Goal: Task Accomplishment & Management: Manage account settings

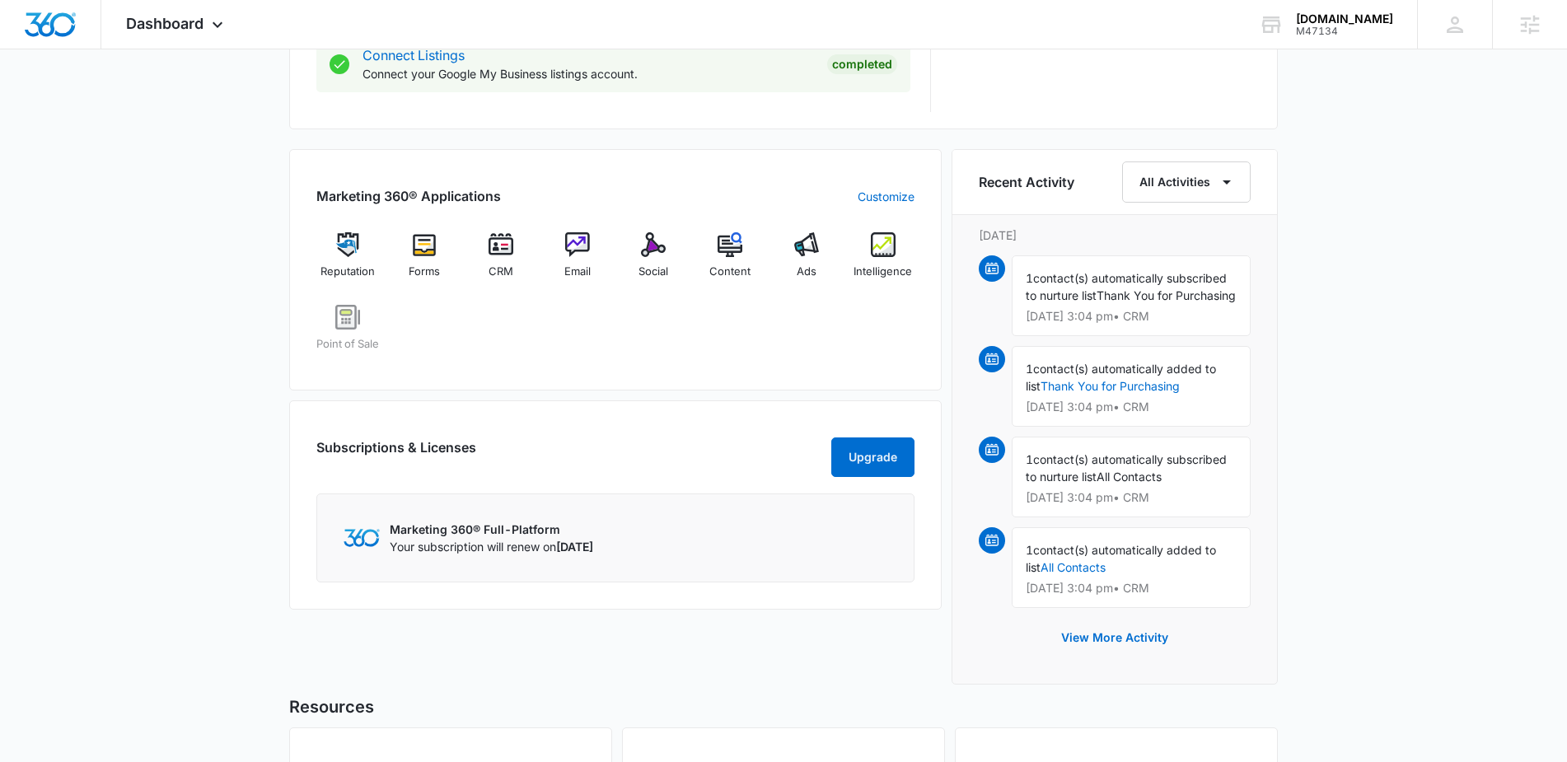
scroll to position [937, 0]
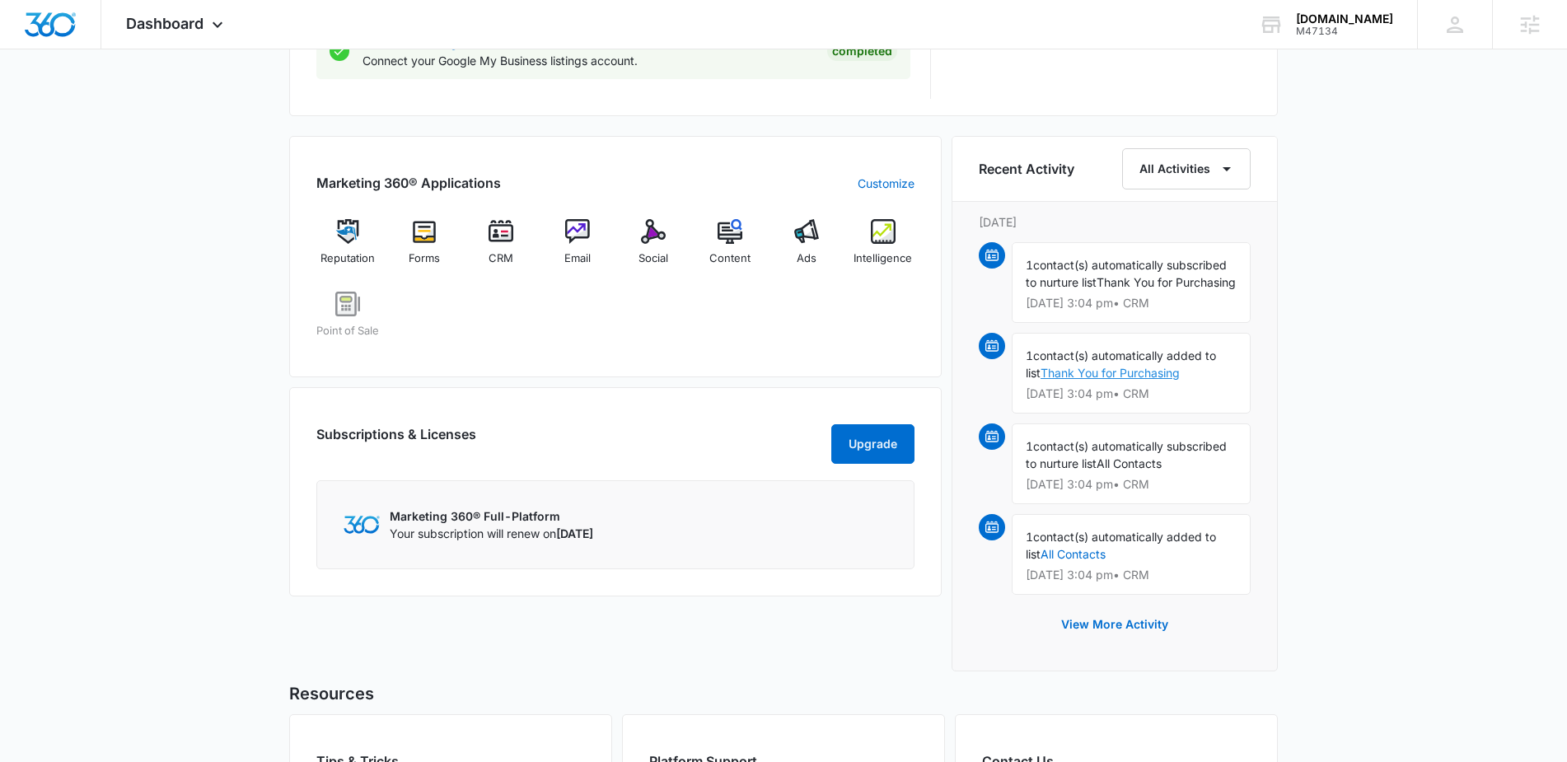
click at [1092, 380] on link "Thank You for Purchasing" at bounding box center [1109, 373] width 139 height 14
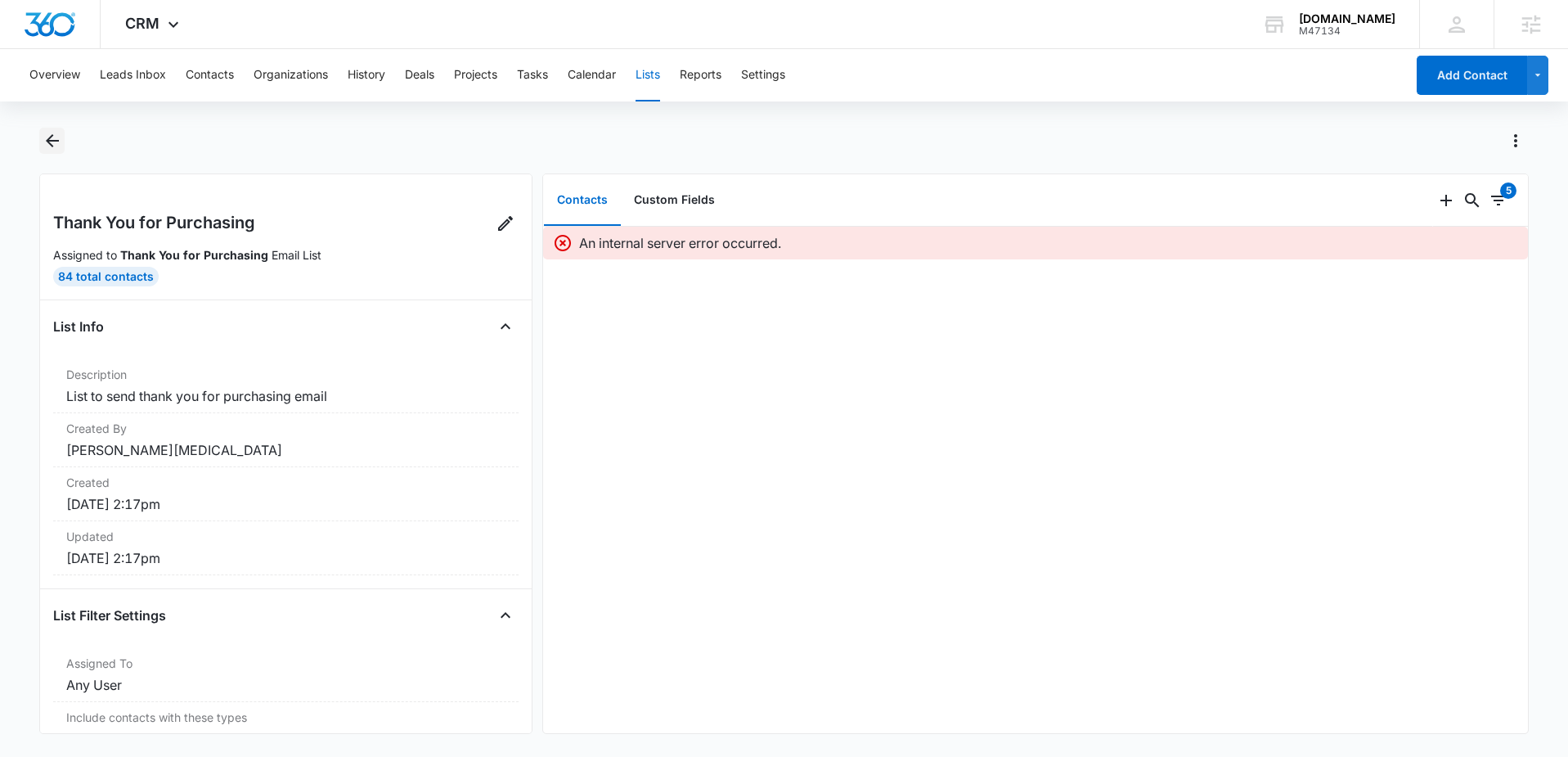
click at [54, 141] on icon "Back" at bounding box center [52, 140] width 13 height 13
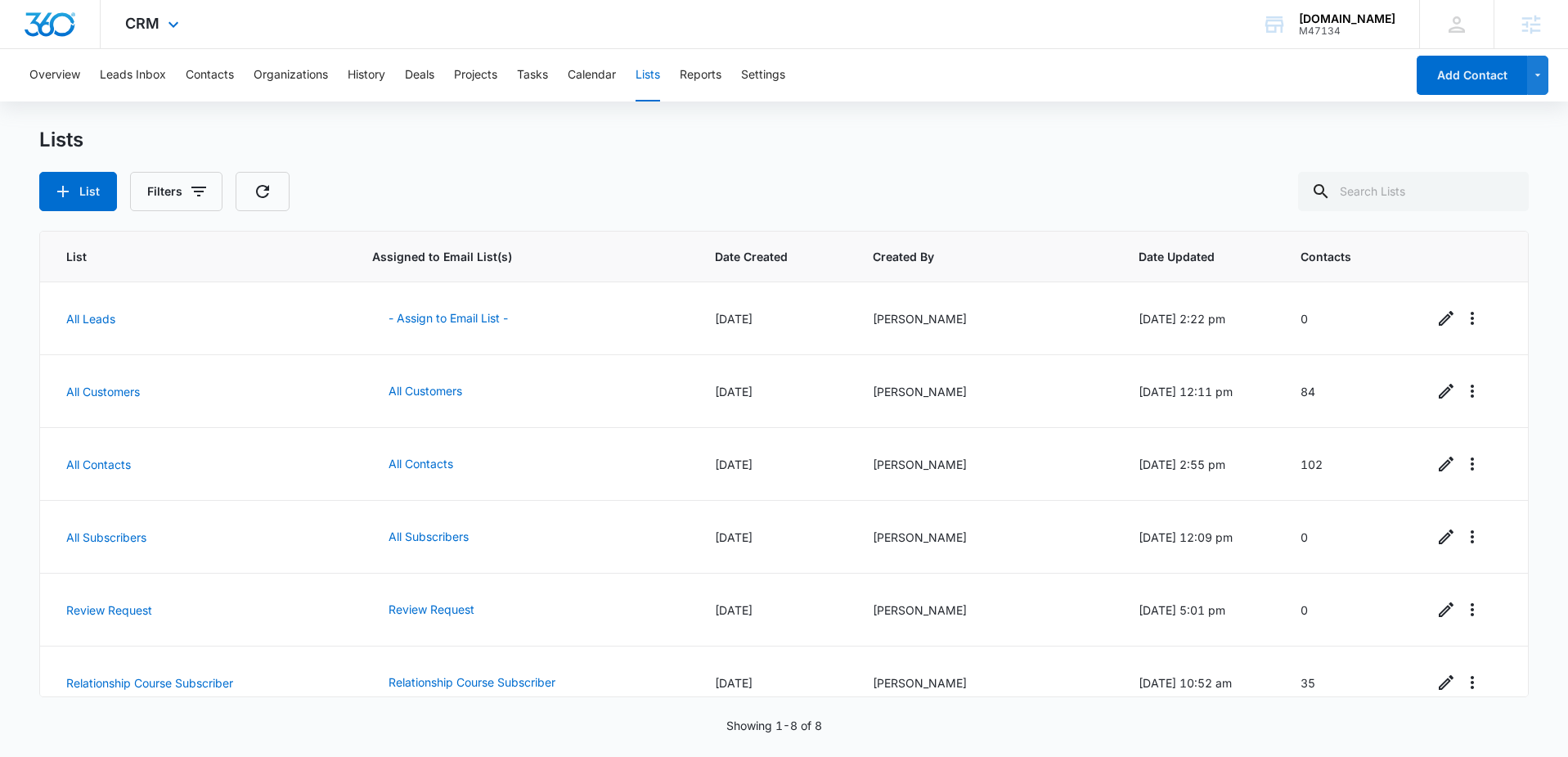
click at [63, 34] on img "Dashboard" at bounding box center [50, 24] width 53 height 25
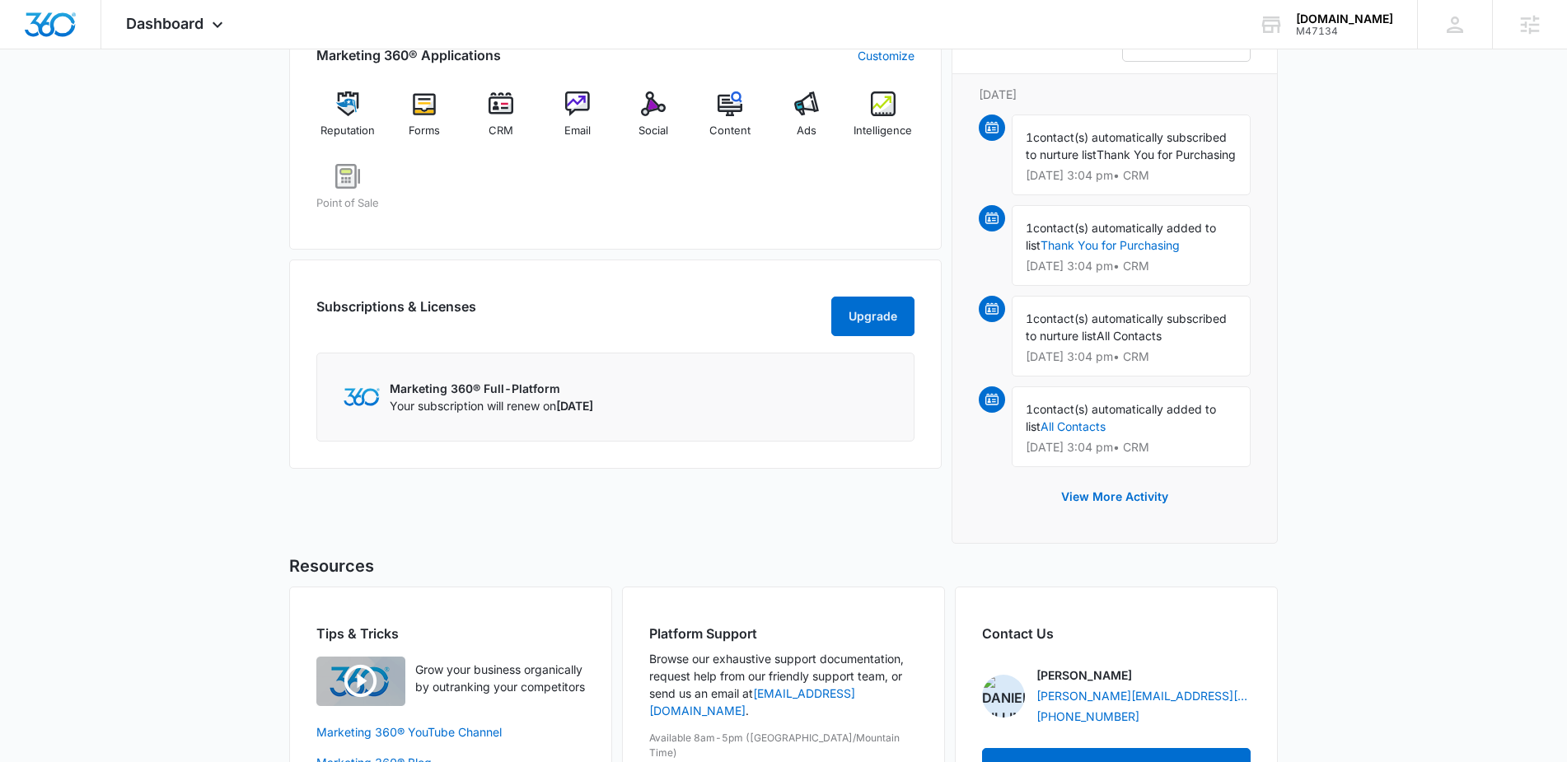
scroll to position [1065, 0]
click at [1124, 516] on button "View More Activity" at bounding box center [1115, 496] width 140 height 40
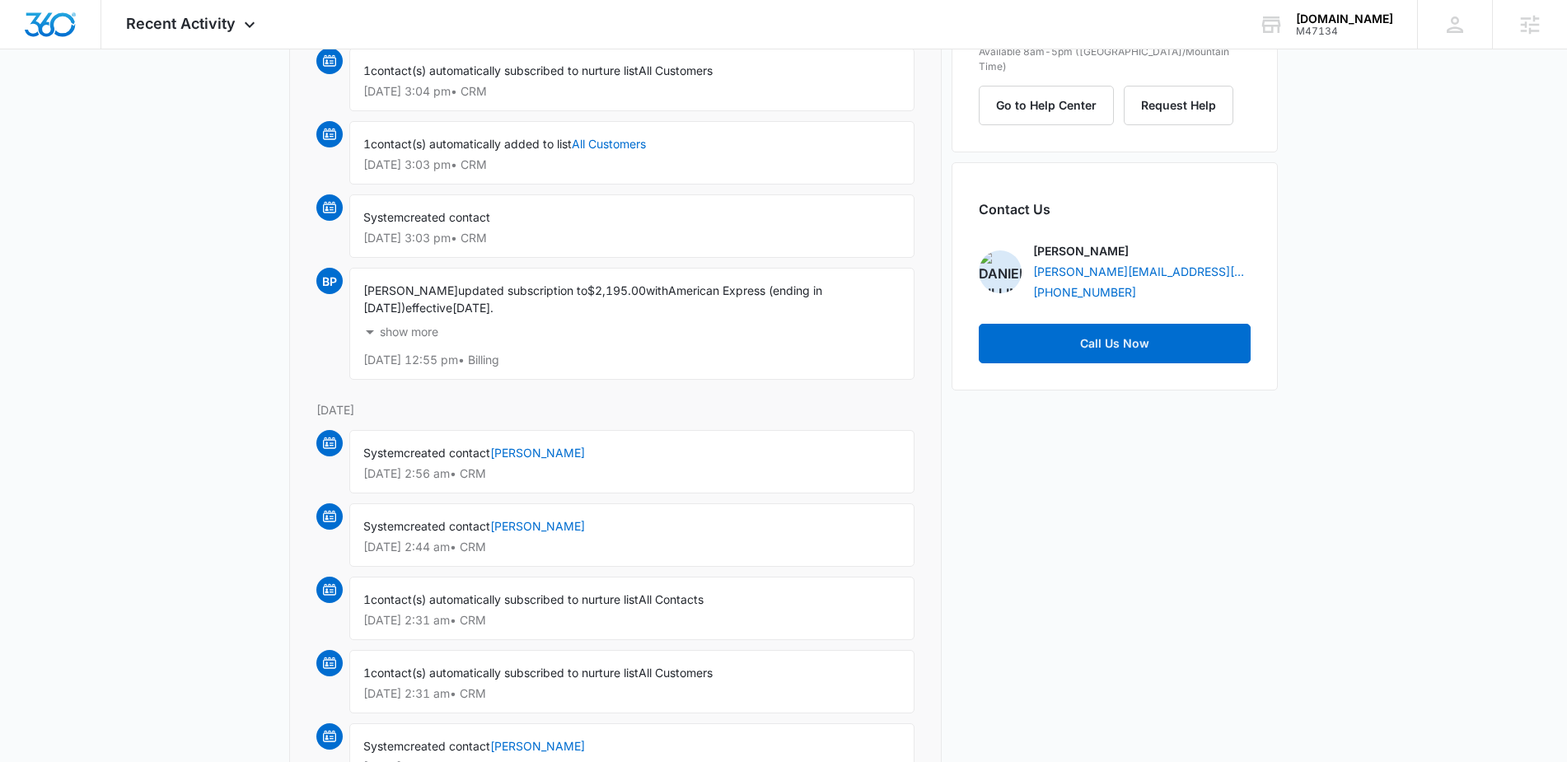
scroll to position [485, 0]
click at [528, 521] on link "Denys Tester" at bounding box center [537, 524] width 95 height 14
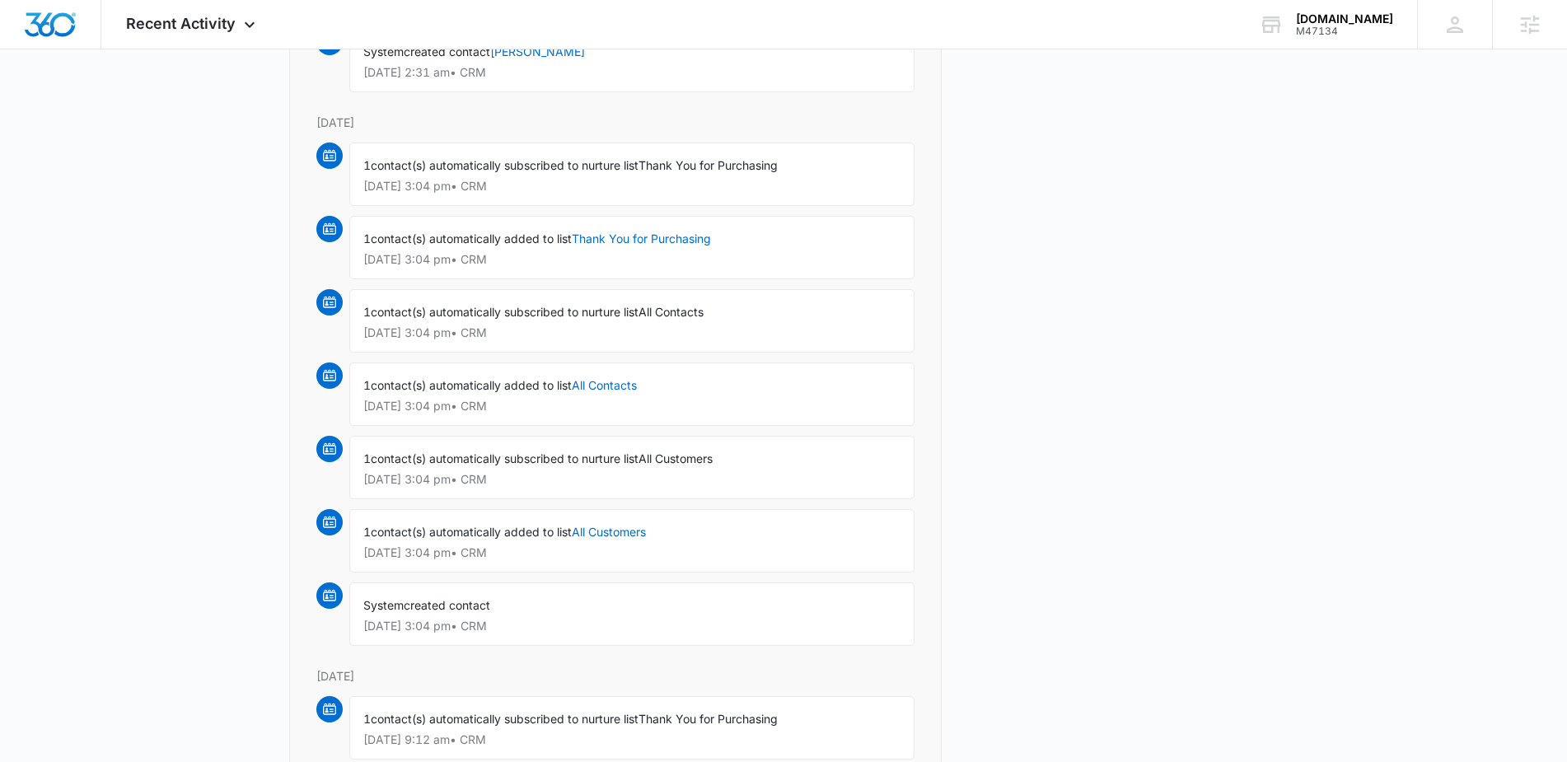
scroll to position [1209, 0]
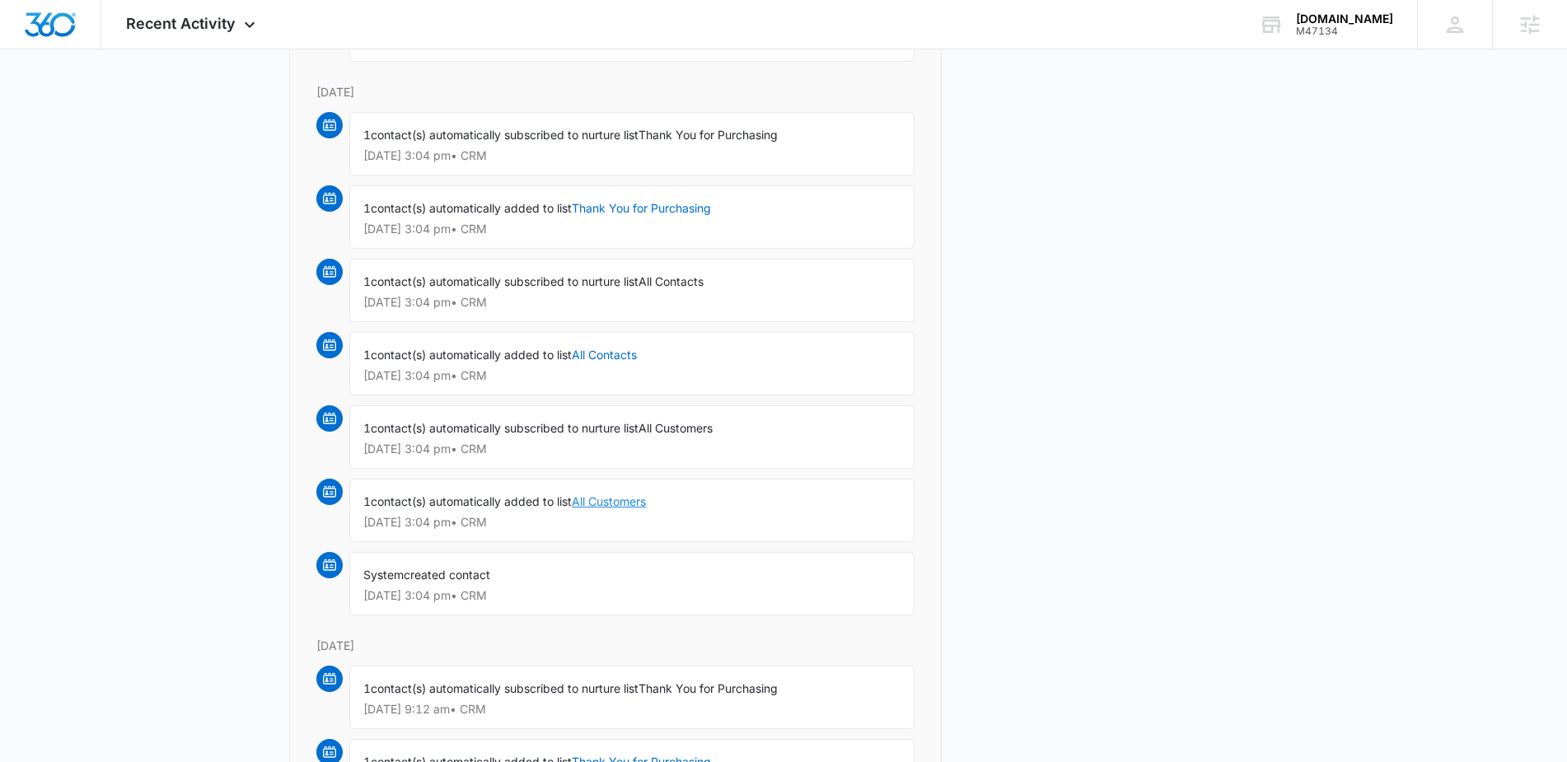
click at [599, 503] on link "All Customers" at bounding box center [609, 501] width 74 height 14
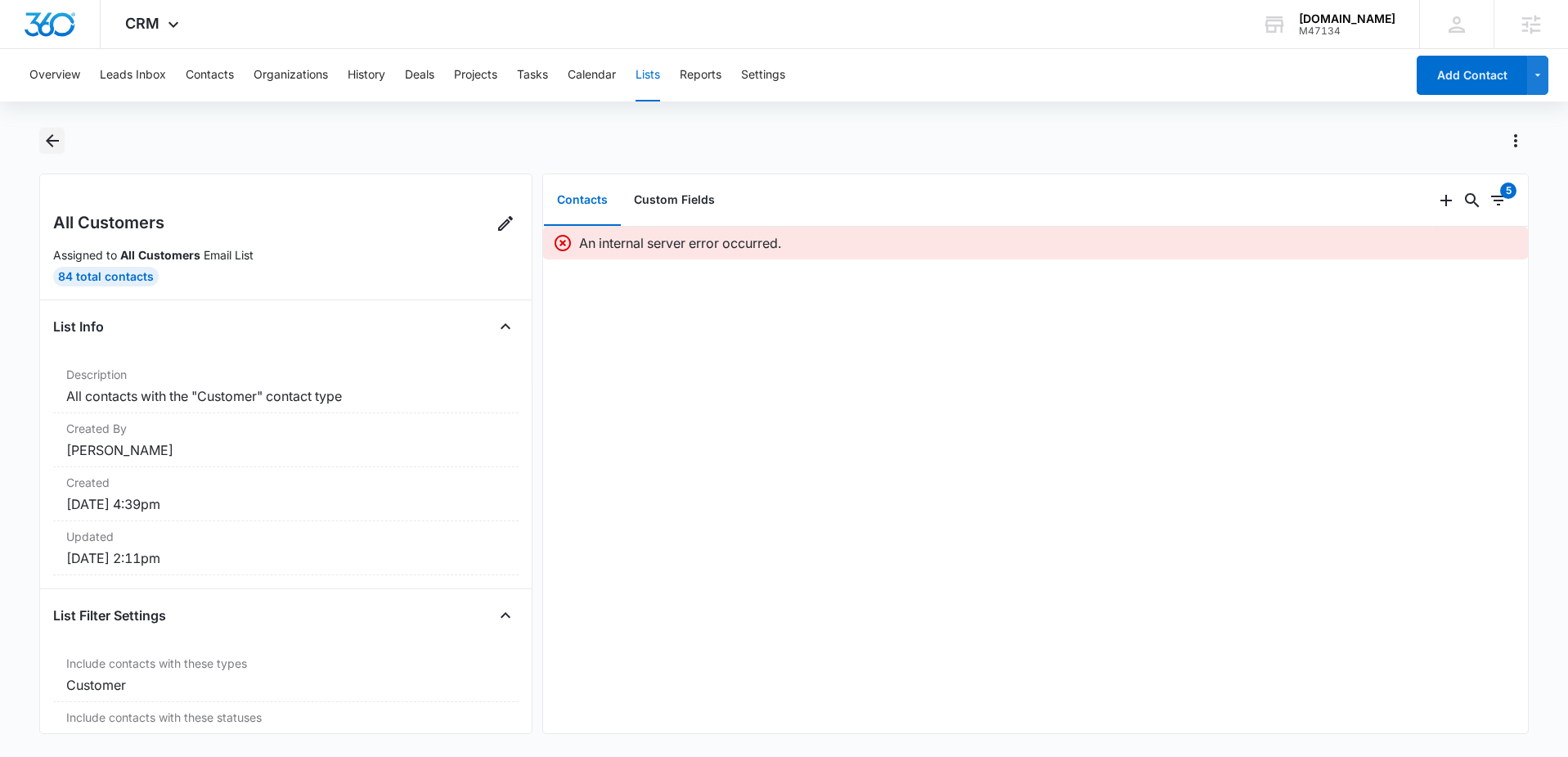
click at [57, 142] on icon "Back" at bounding box center [53, 141] width 20 height 20
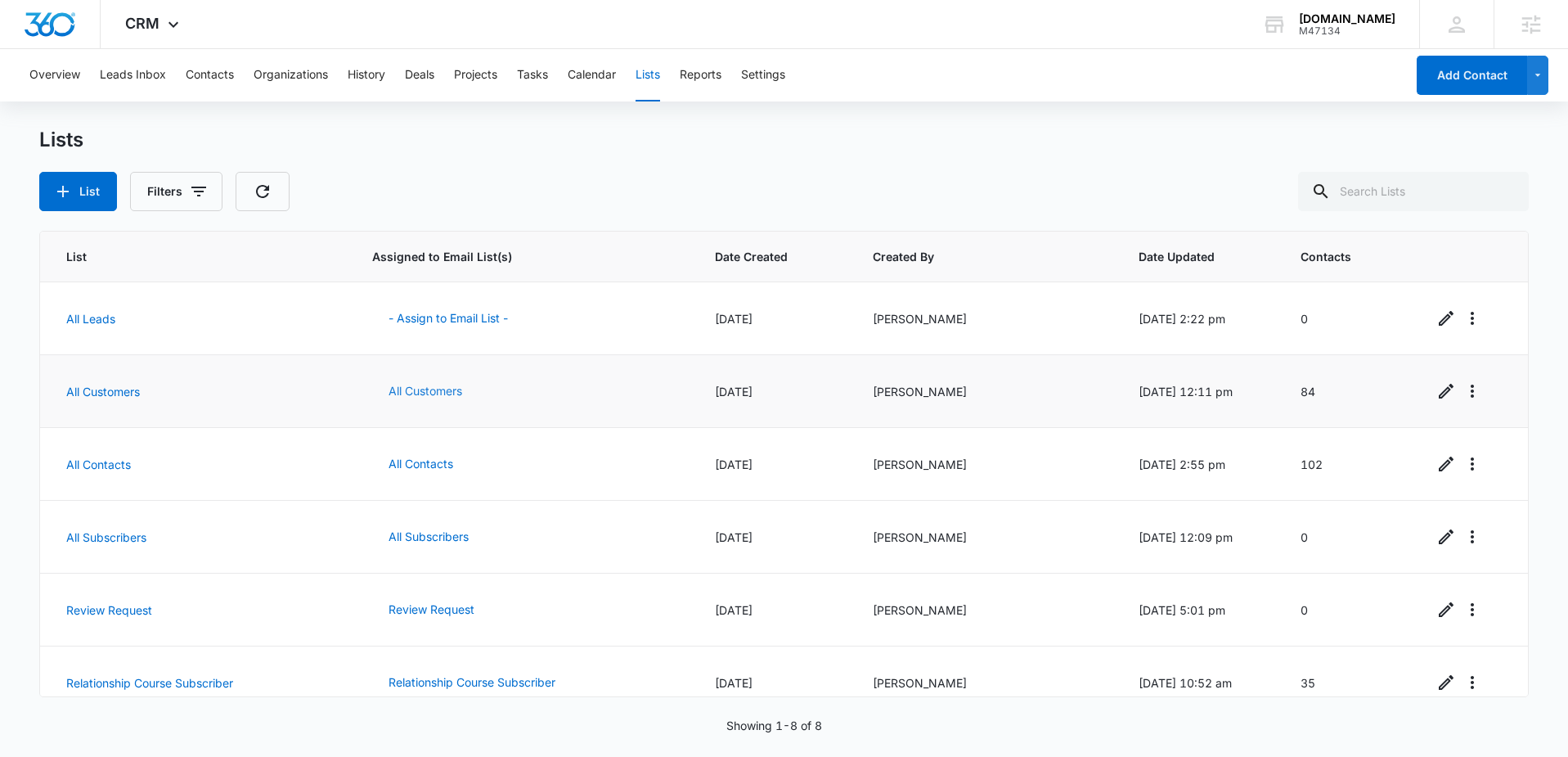
click at [453, 390] on button "All Customers" at bounding box center [425, 391] width 106 height 40
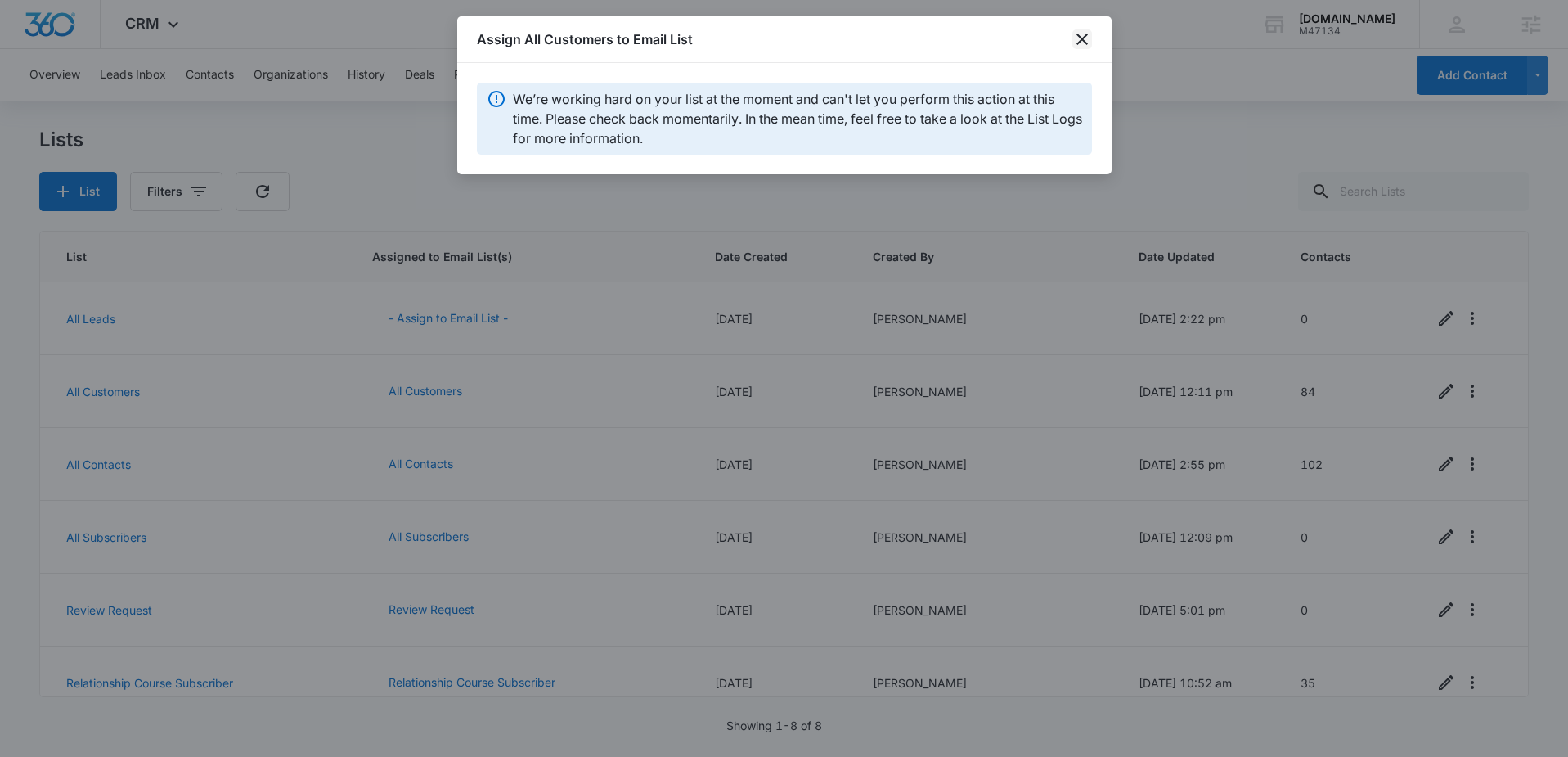
click at [1080, 35] on icon "close" at bounding box center [1082, 40] width 20 height 20
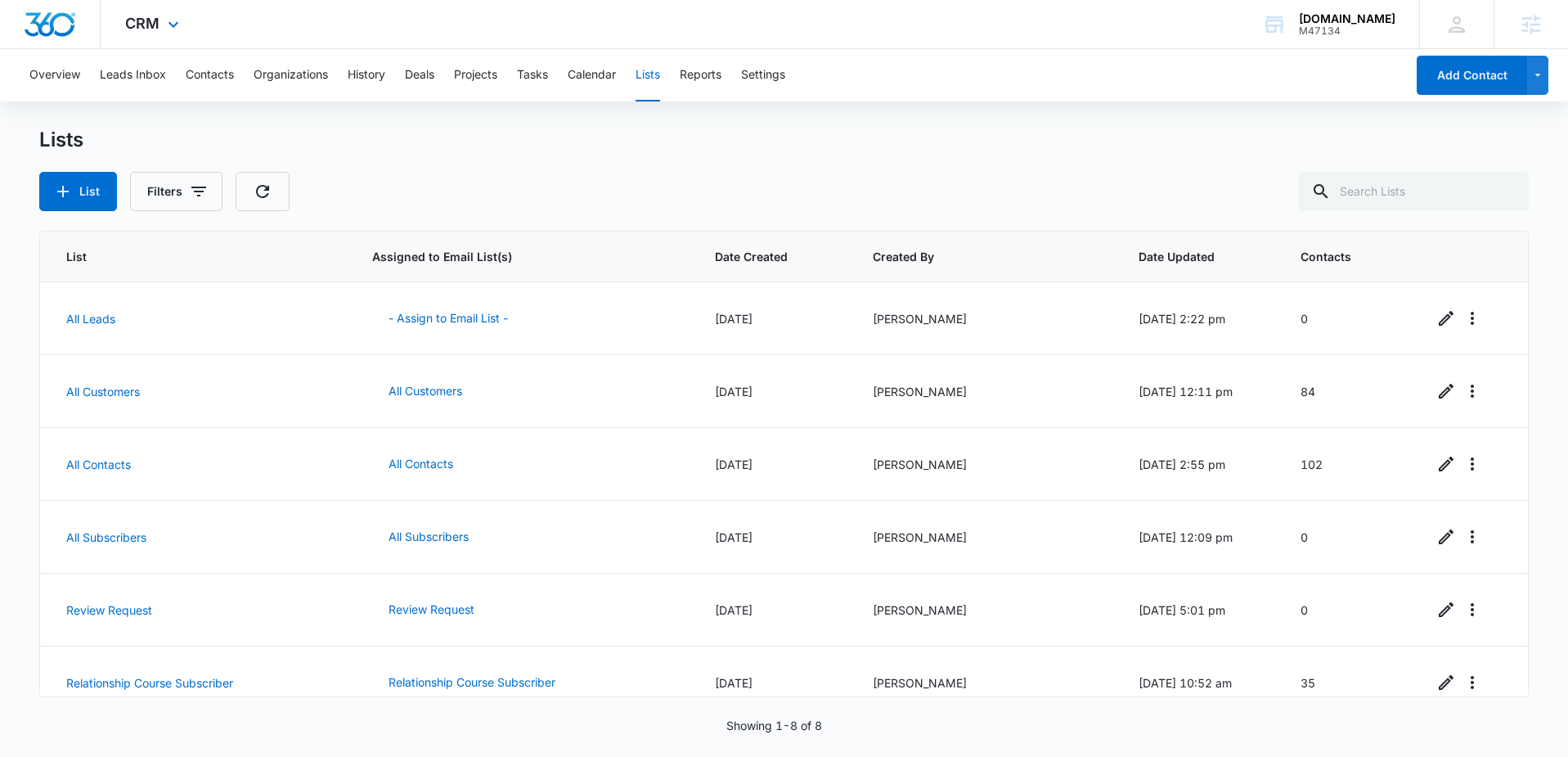
click at [68, 32] on img "Dashboard" at bounding box center [50, 24] width 53 height 25
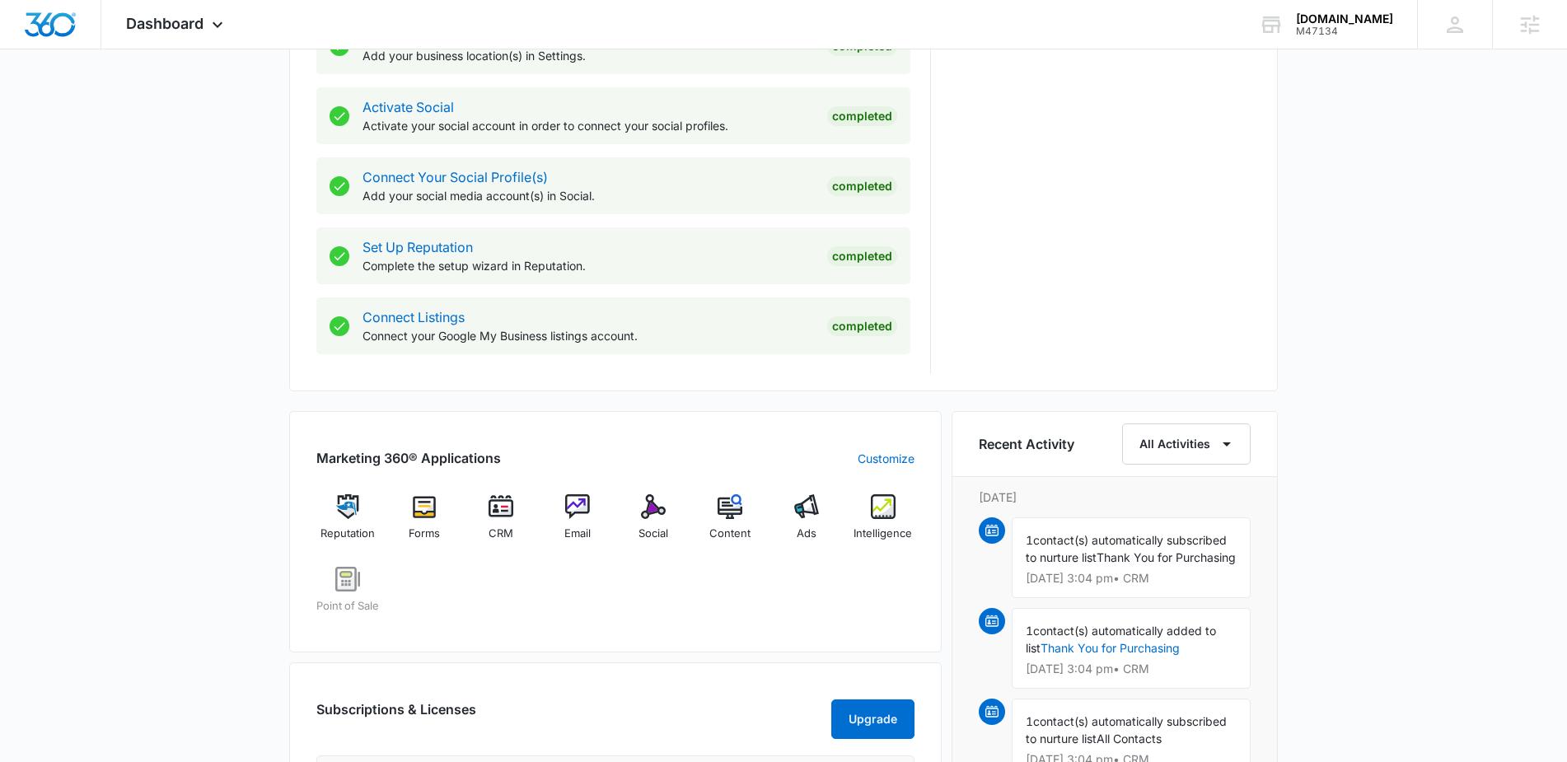
scroll to position [678, 0]
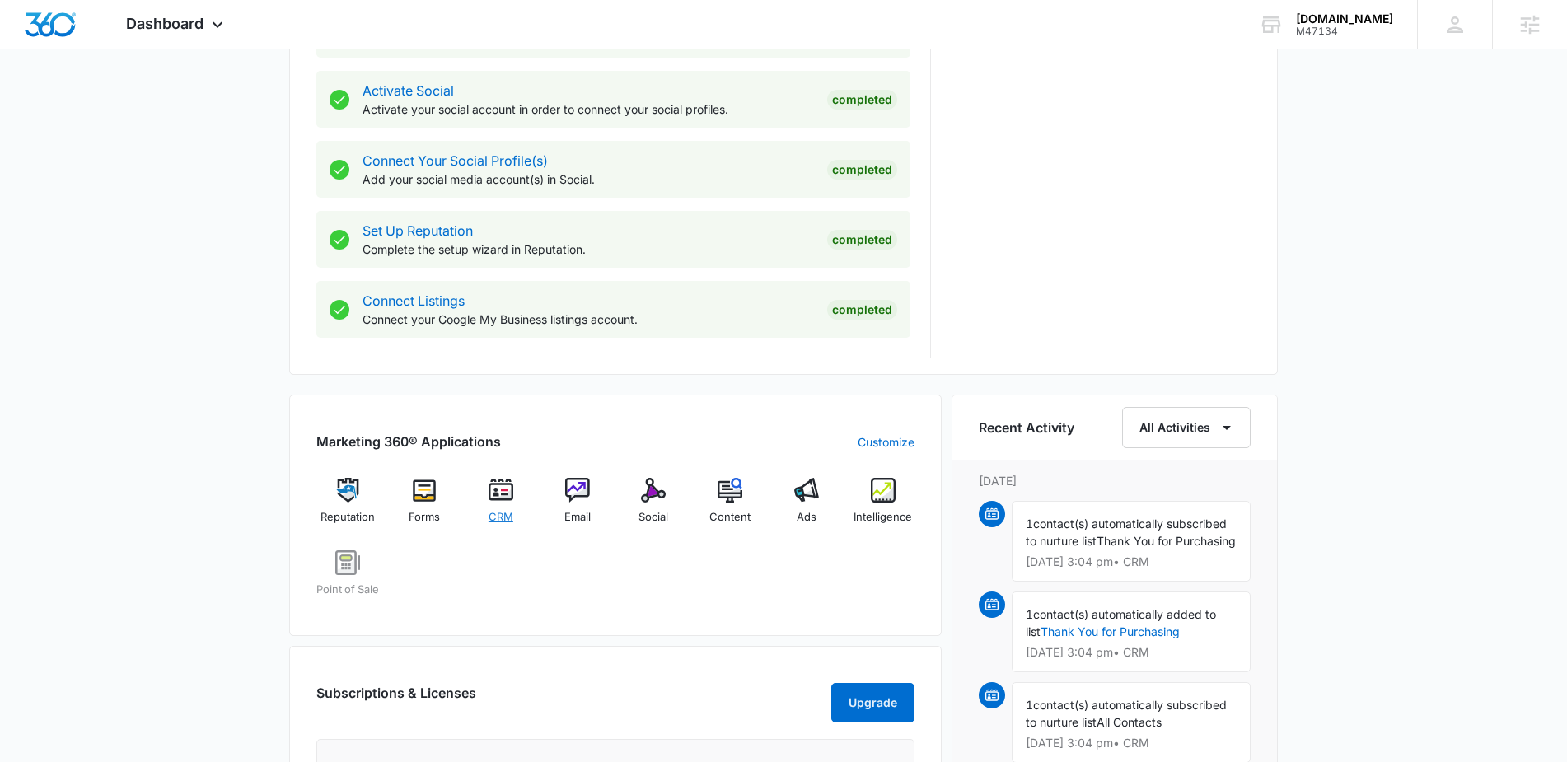
click at [503, 488] on img at bounding box center [501, 490] width 25 height 25
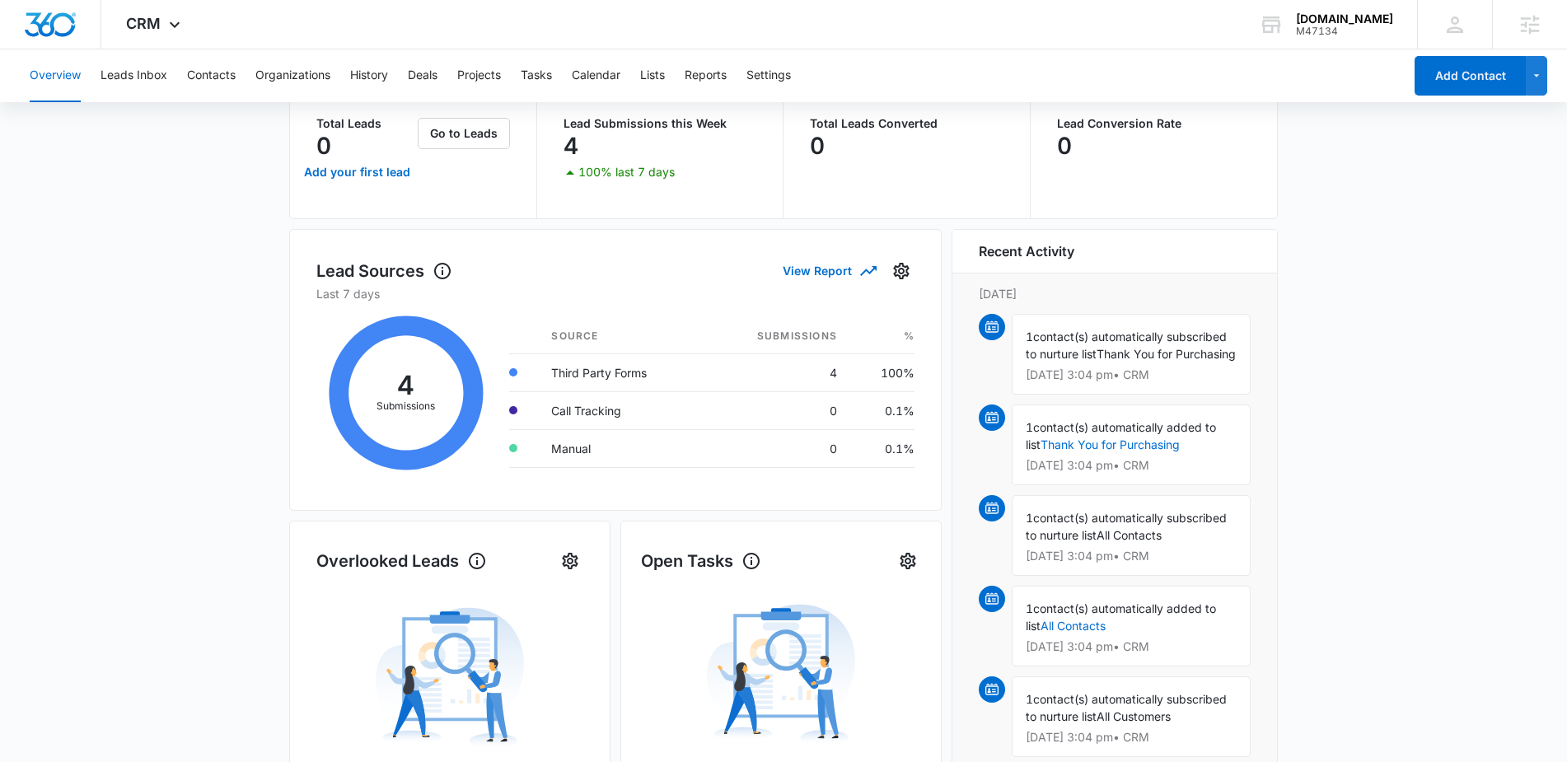
scroll to position [86, 0]
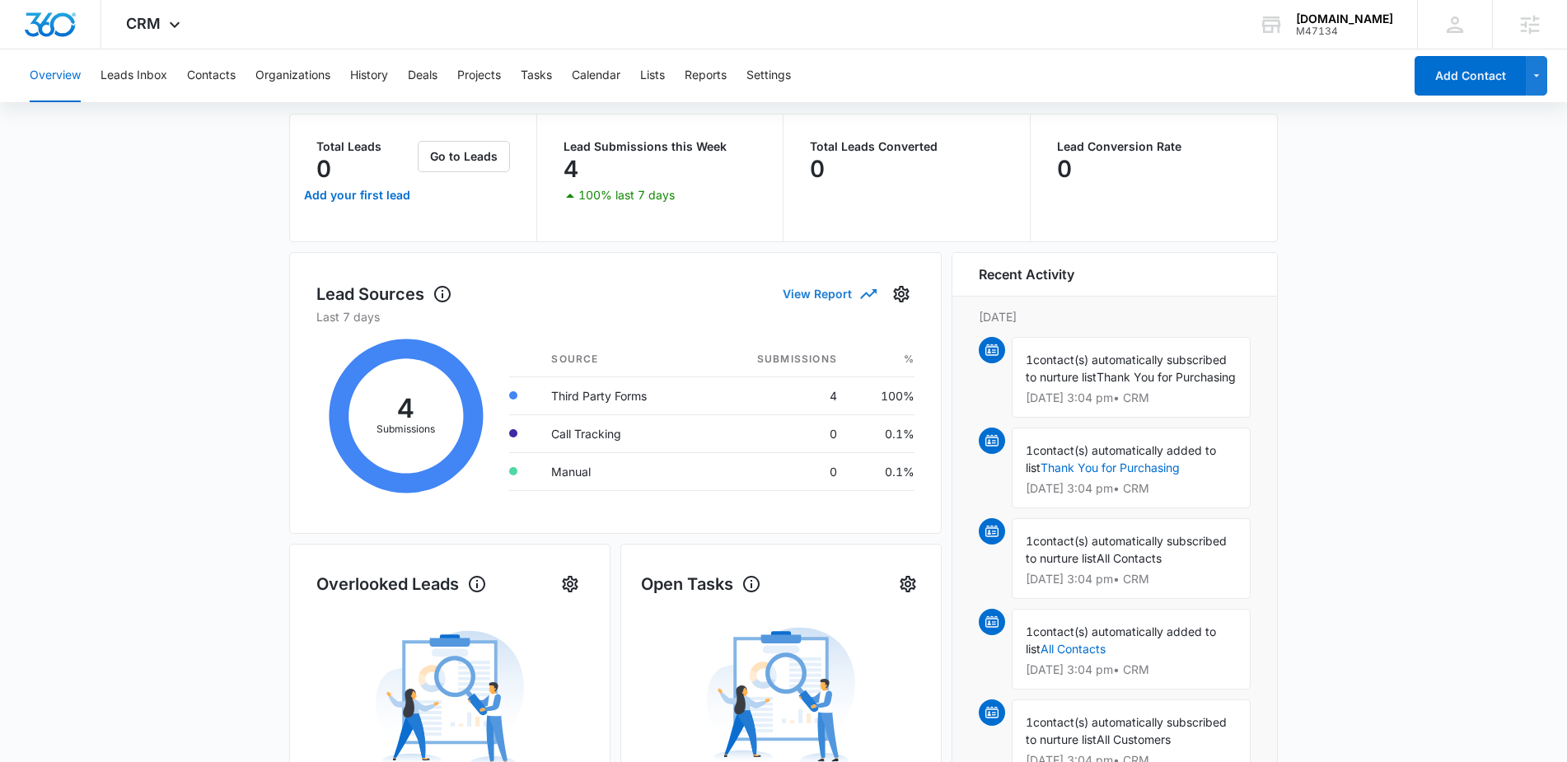
click at [819, 295] on button "View Report" at bounding box center [829, 293] width 92 height 29
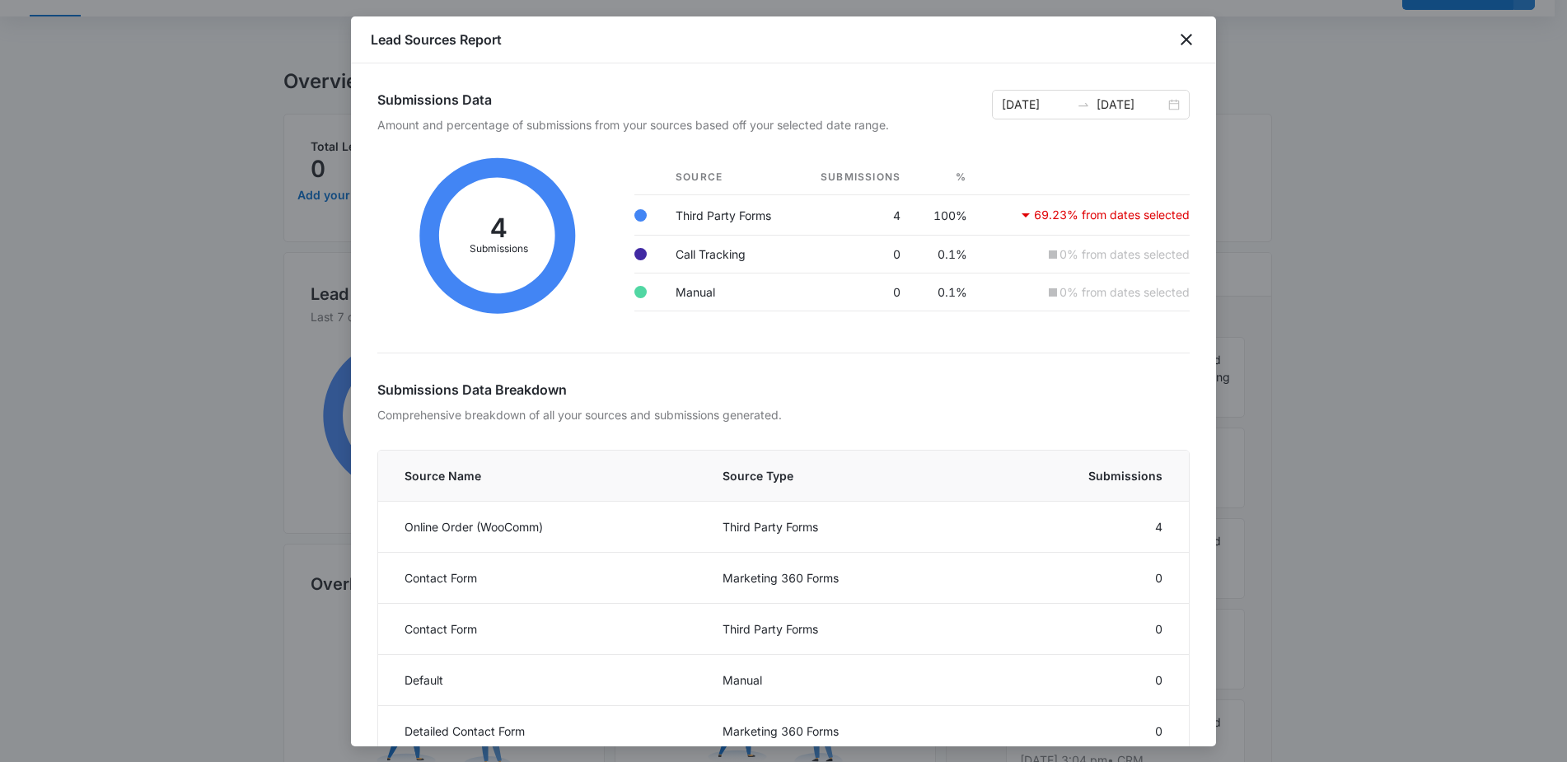
click at [227, 119] on div at bounding box center [783, 381] width 1567 height 762
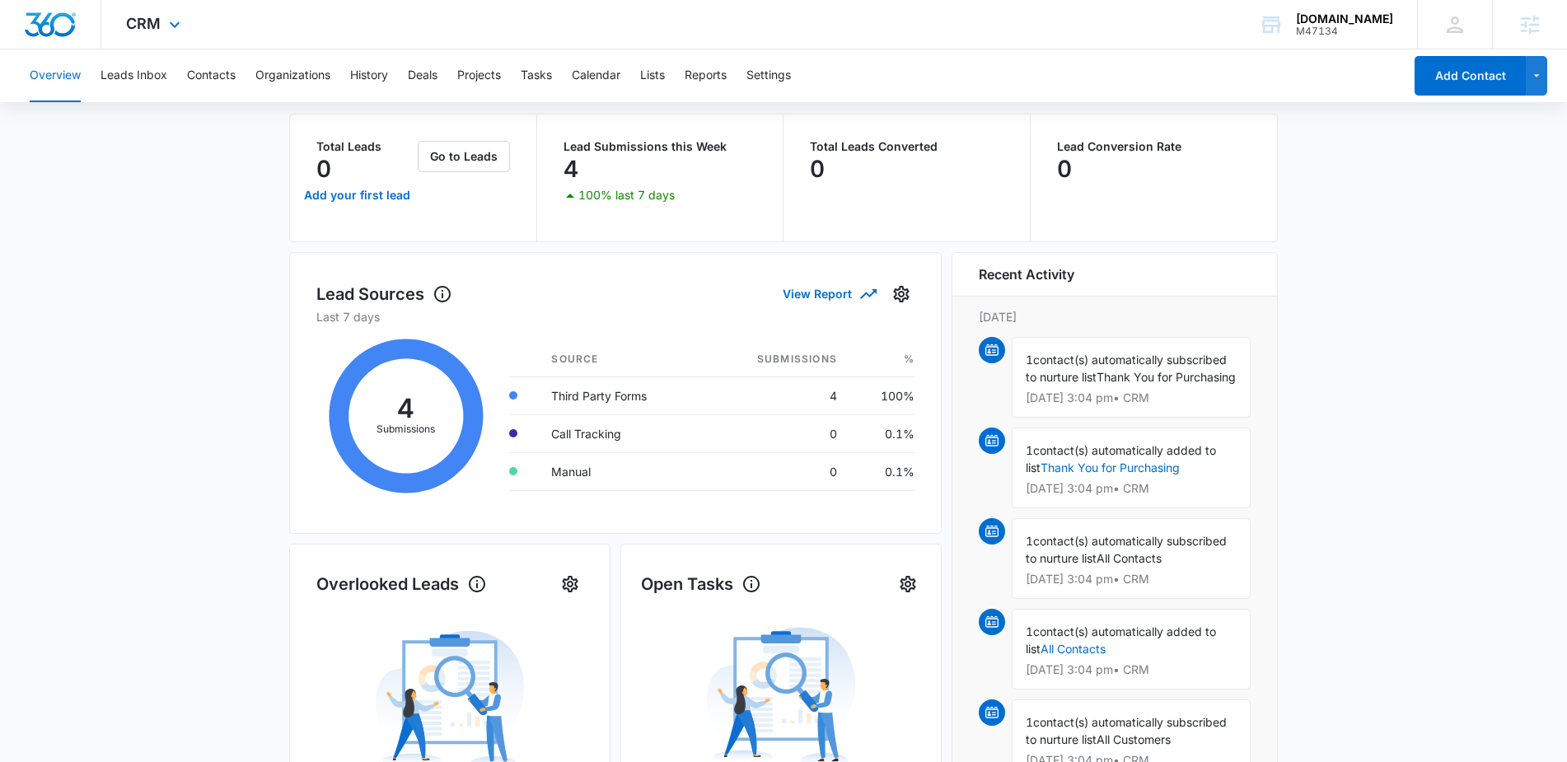
click at [43, 27] on img "Dashboard" at bounding box center [50, 24] width 53 height 25
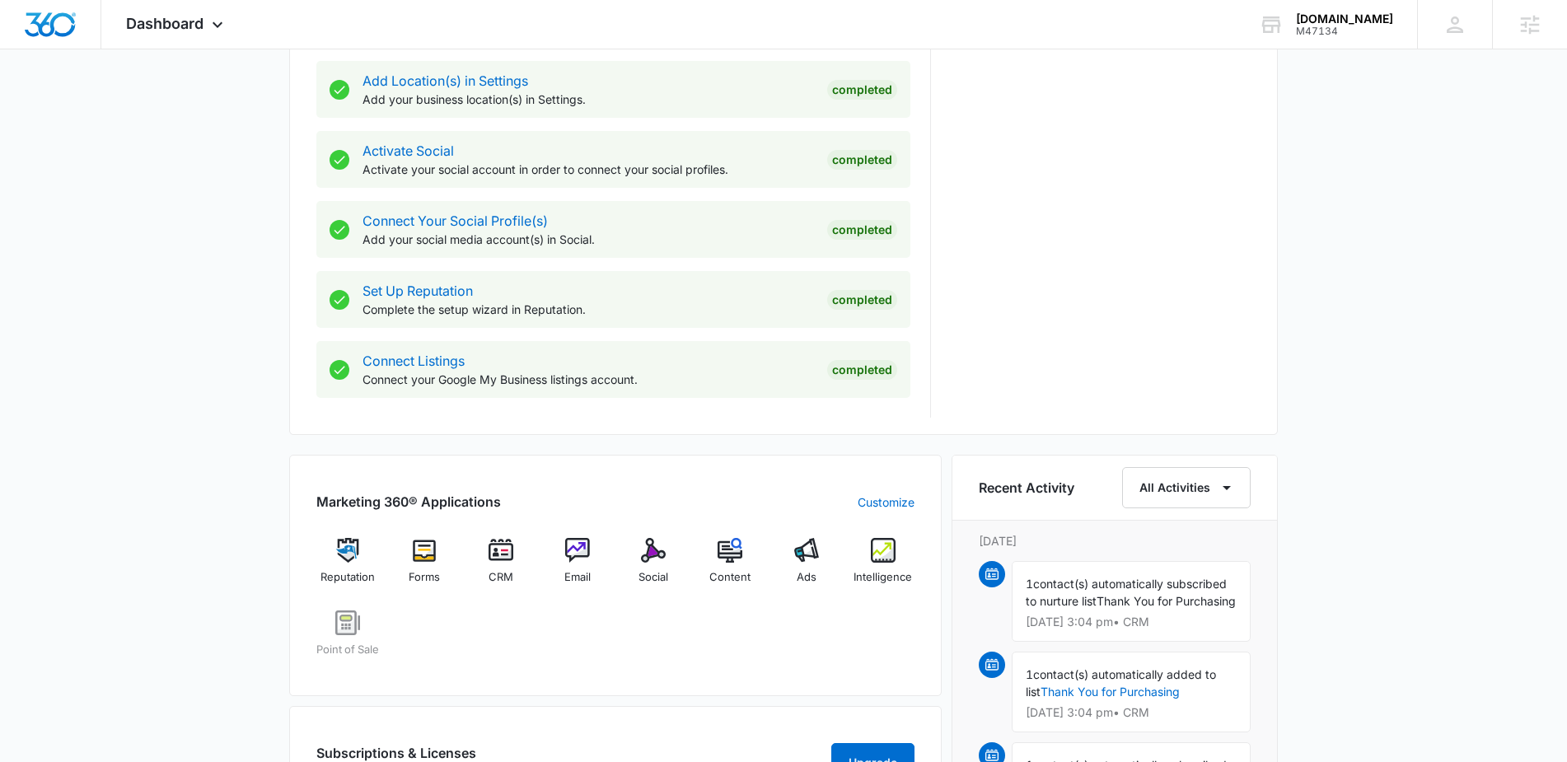
scroll to position [633, 0]
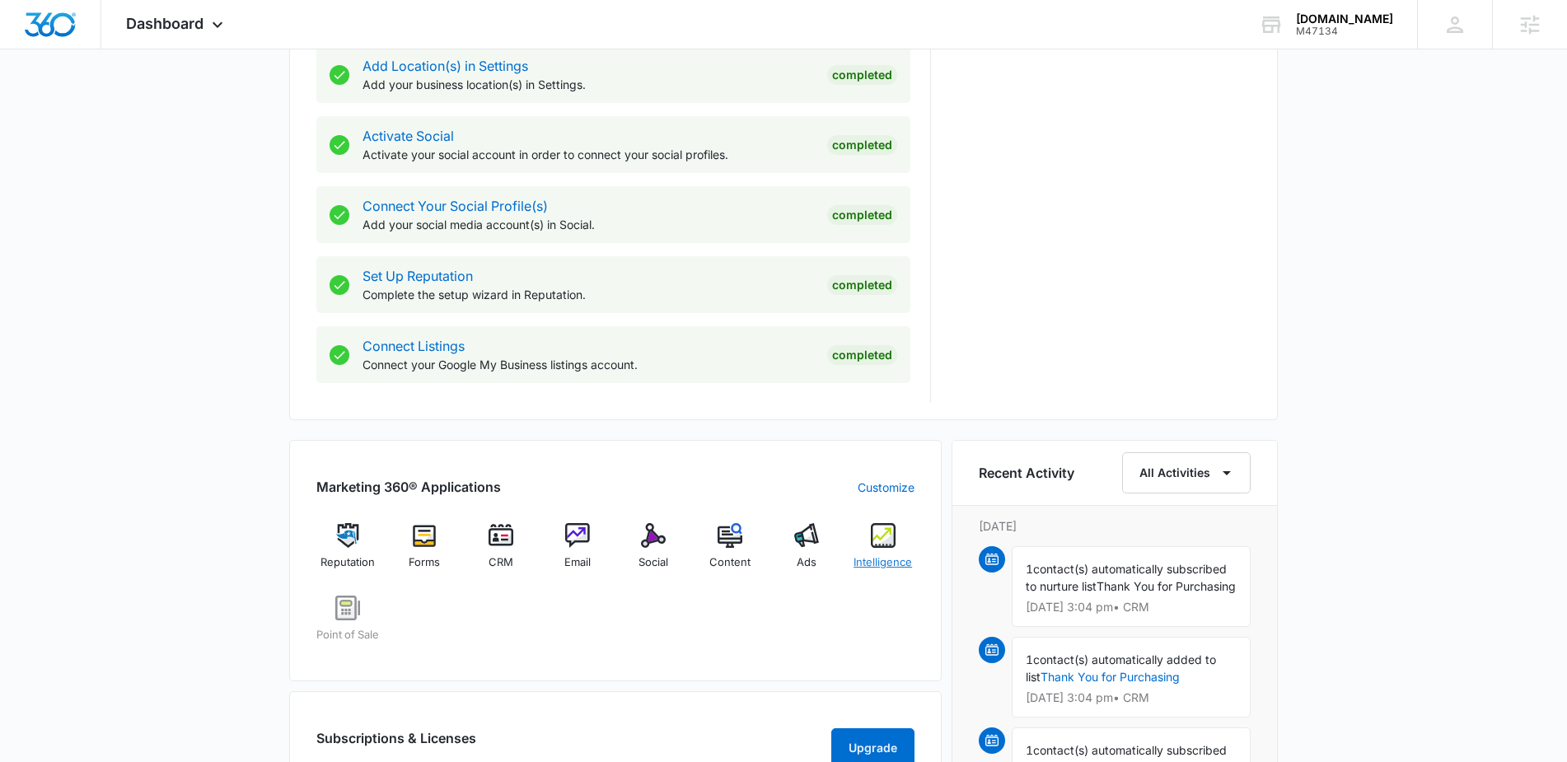
click at [881, 535] on img at bounding box center [883, 535] width 25 height 25
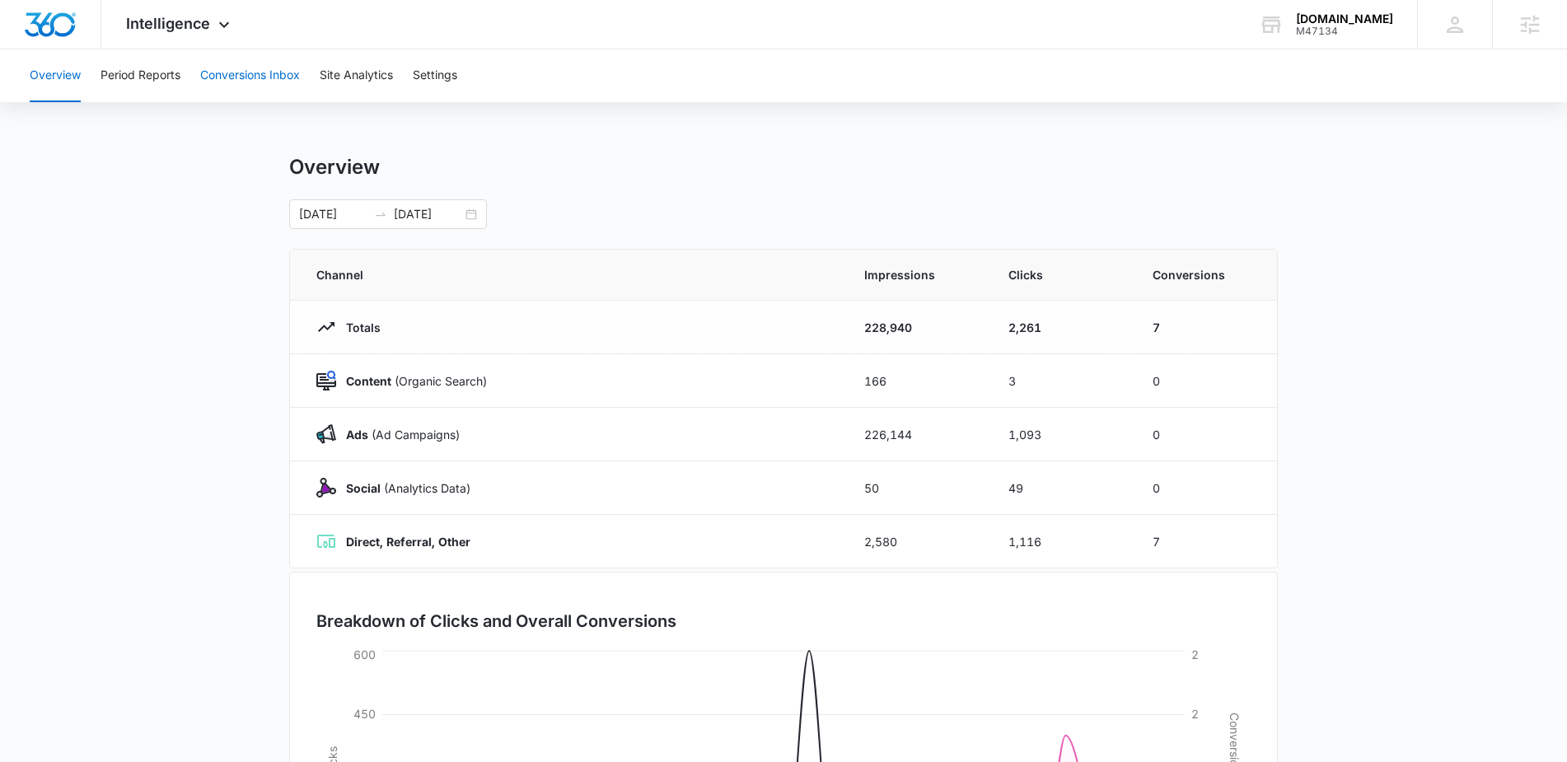
click at [253, 77] on button "Conversions Inbox" at bounding box center [250, 75] width 100 height 53
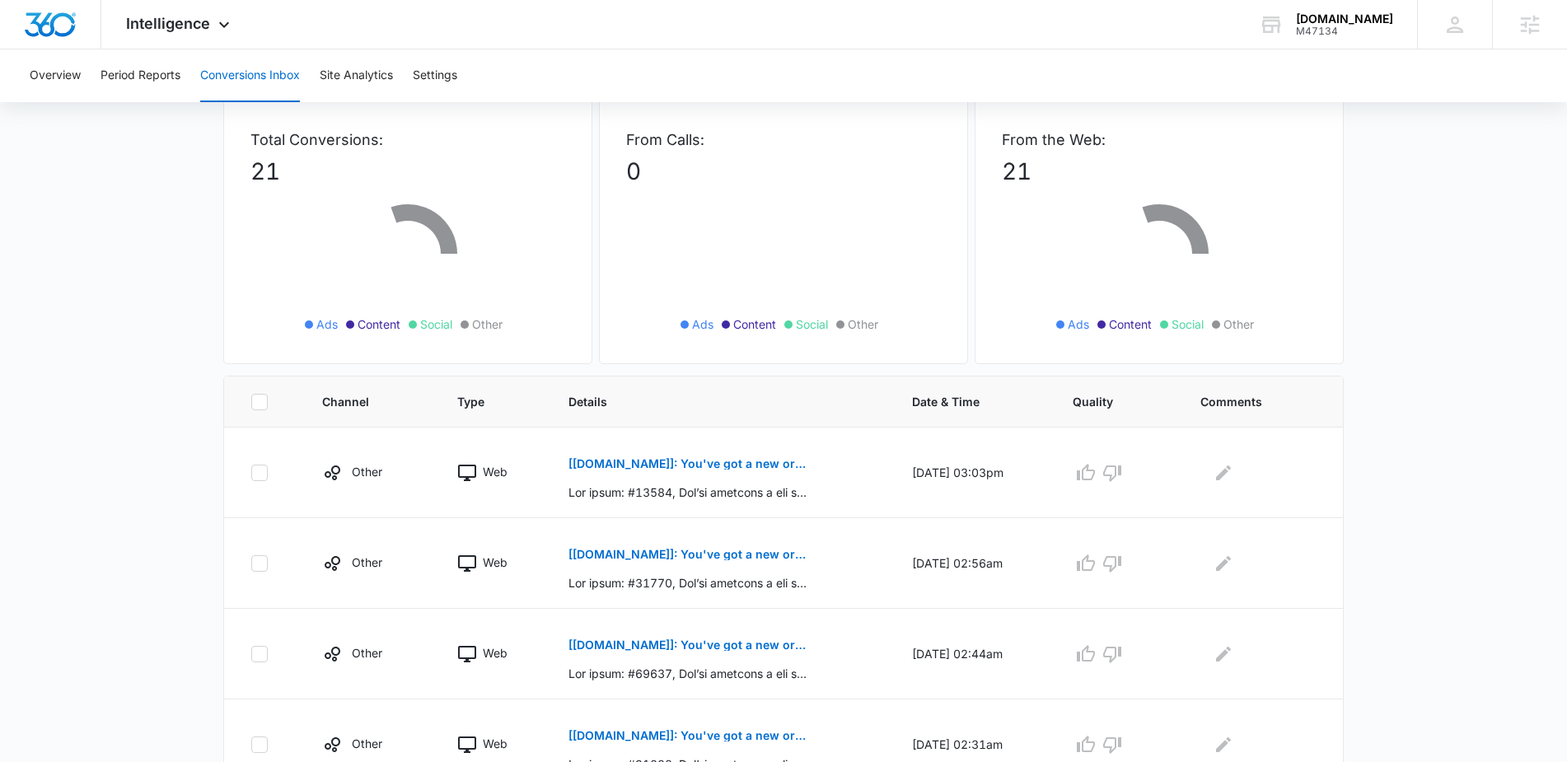
scroll to position [123, 0]
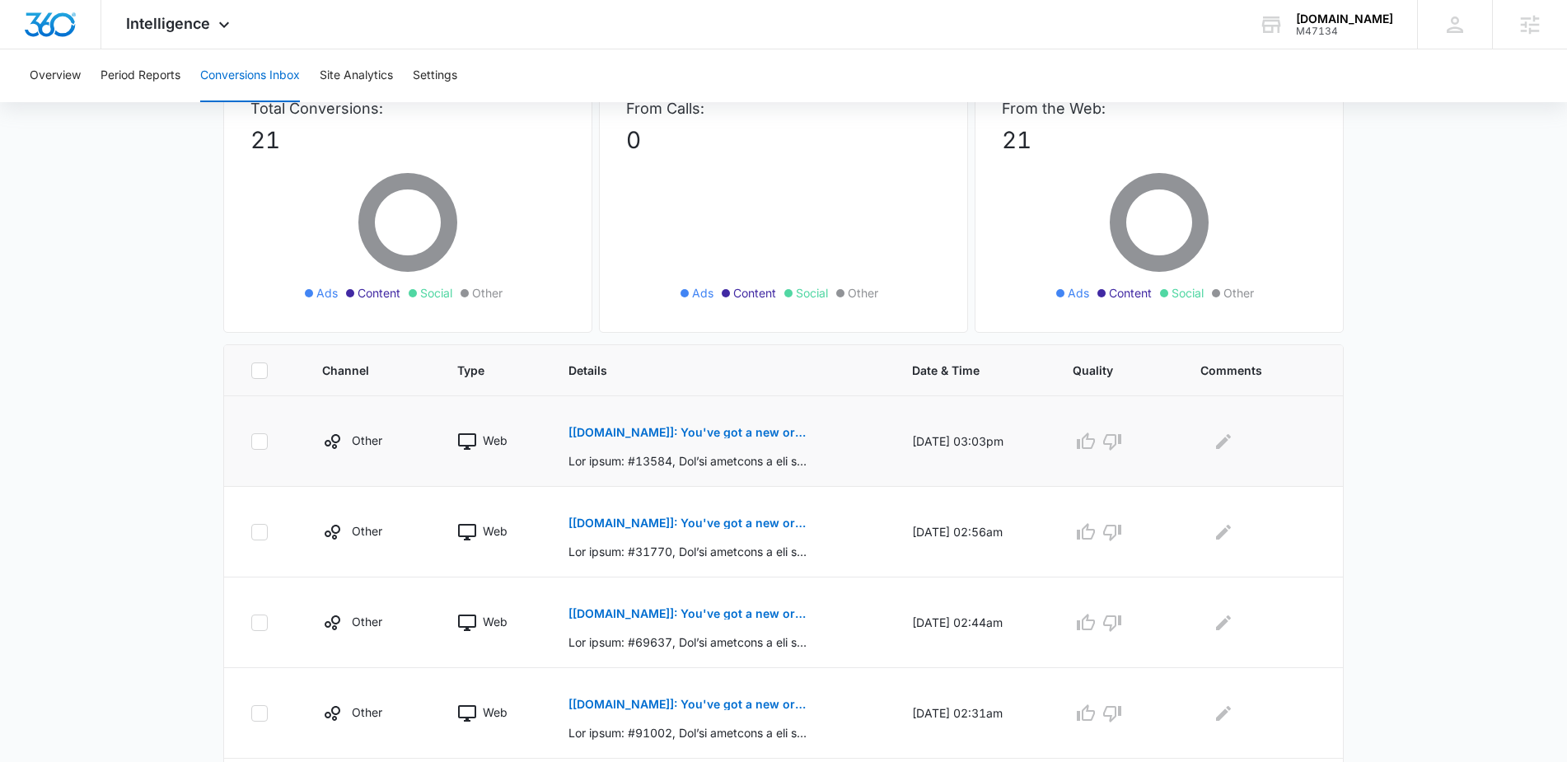
click at [674, 433] on p "[Pairfection.us]: You've got a new order: #41982" at bounding box center [688, 433] width 240 height 12
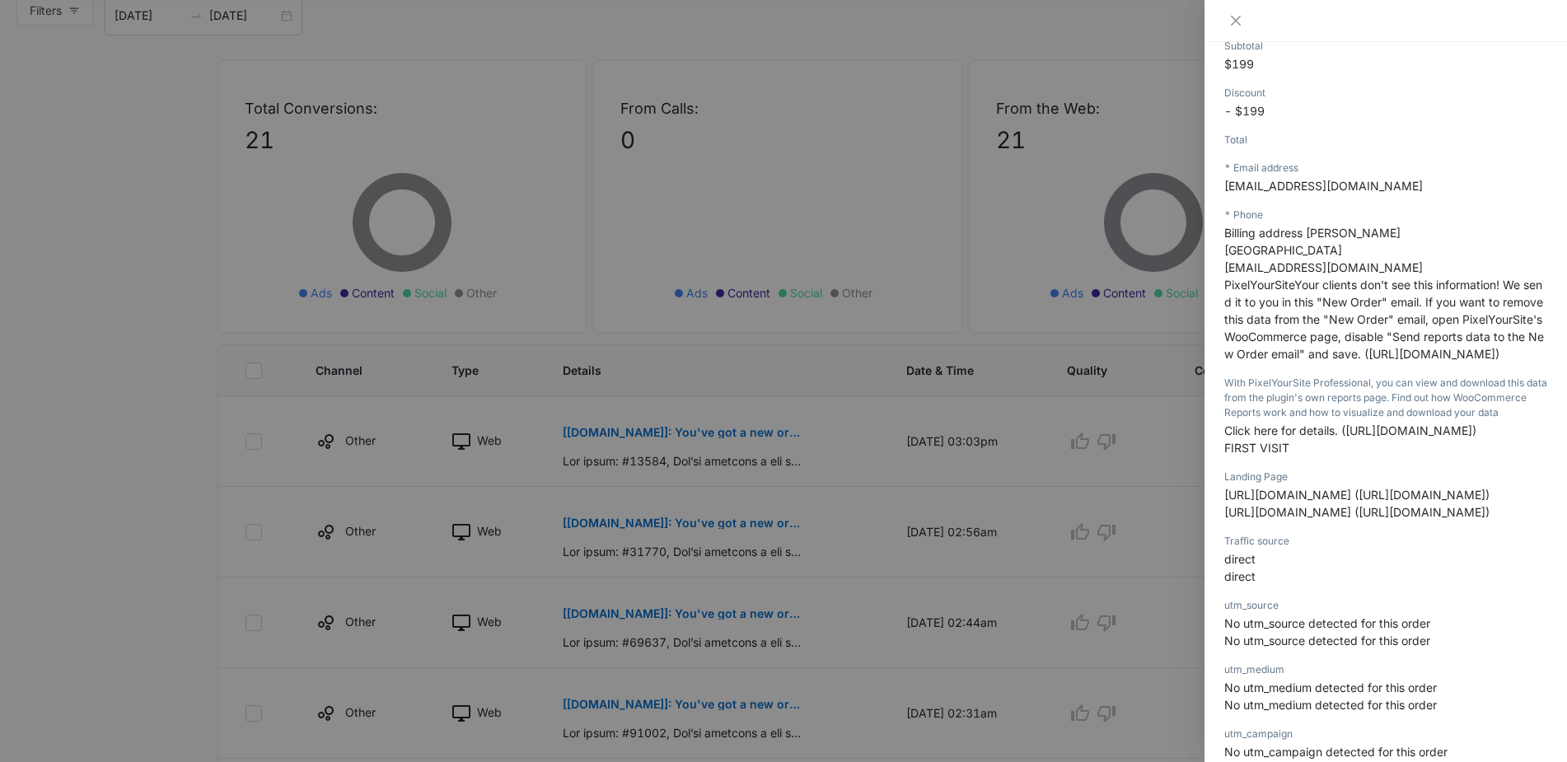
scroll to position [399, 0]
click at [1232, 19] on icon "close" at bounding box center [1235, 20] width 13 height 13
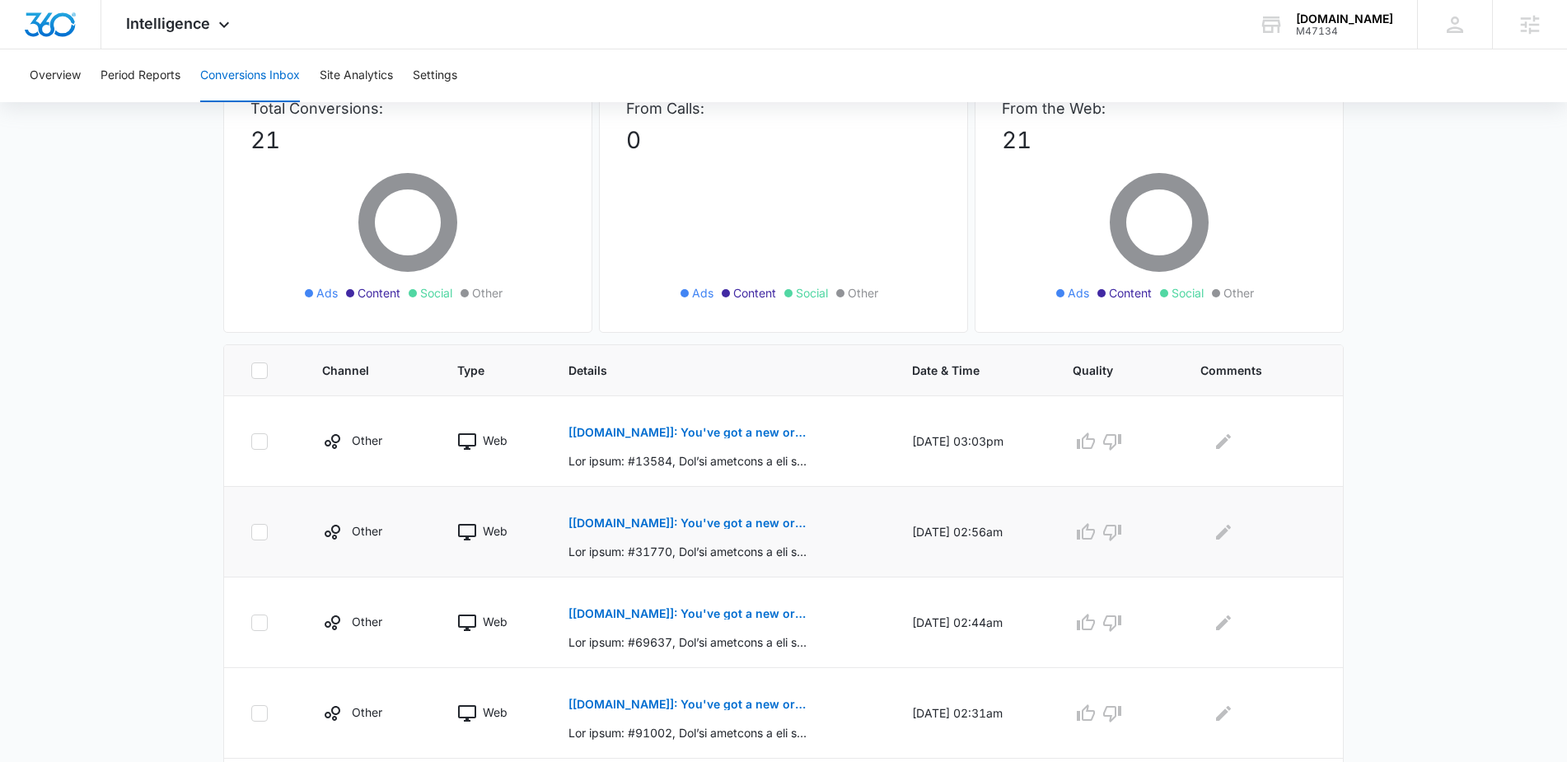
click at [671, 521] on p "[Pairfection.us]: You've got a new order: #41849" at bounding box center [688, 523] width 240 height 12
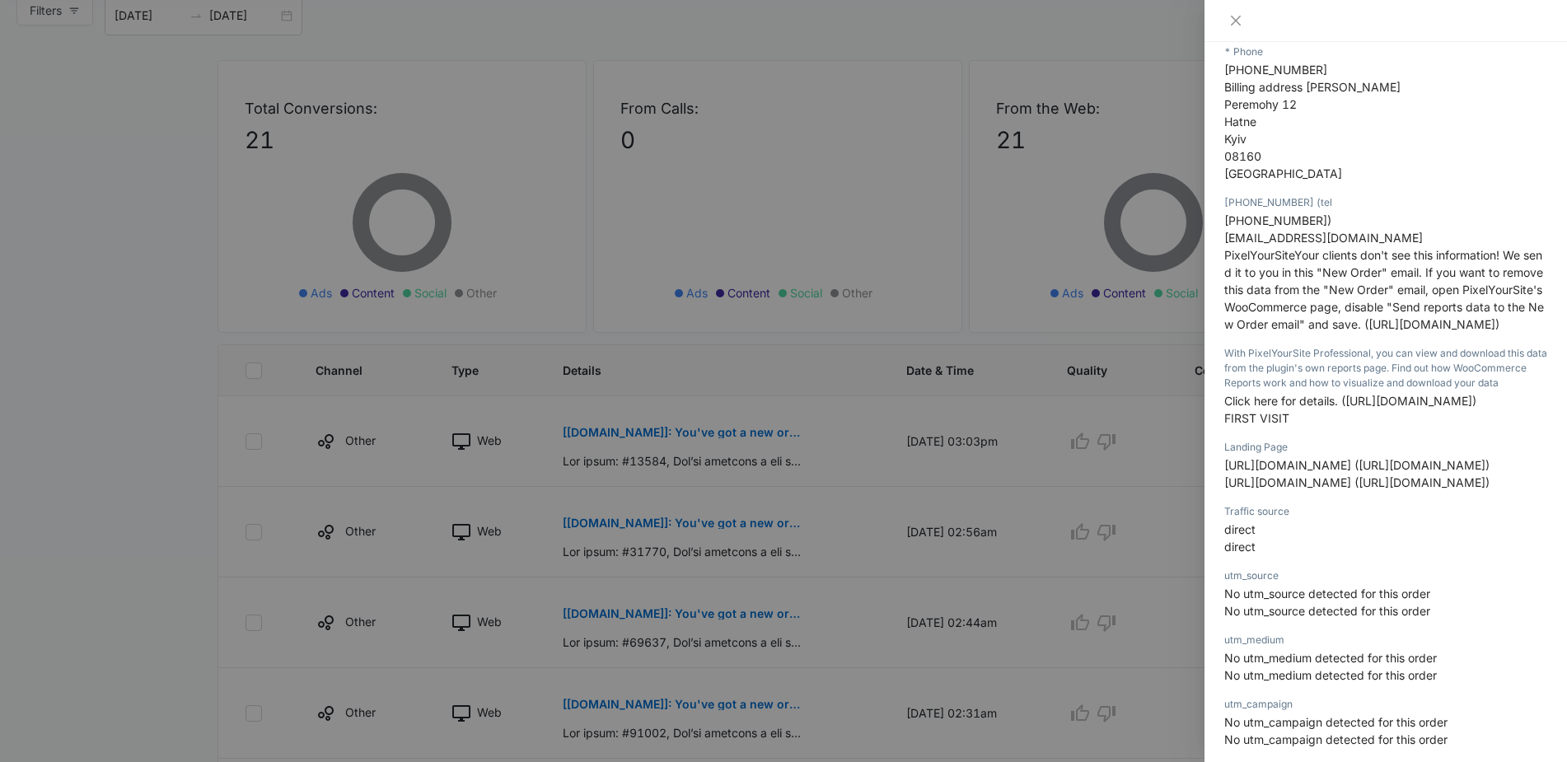
scroll to position [802, 0]
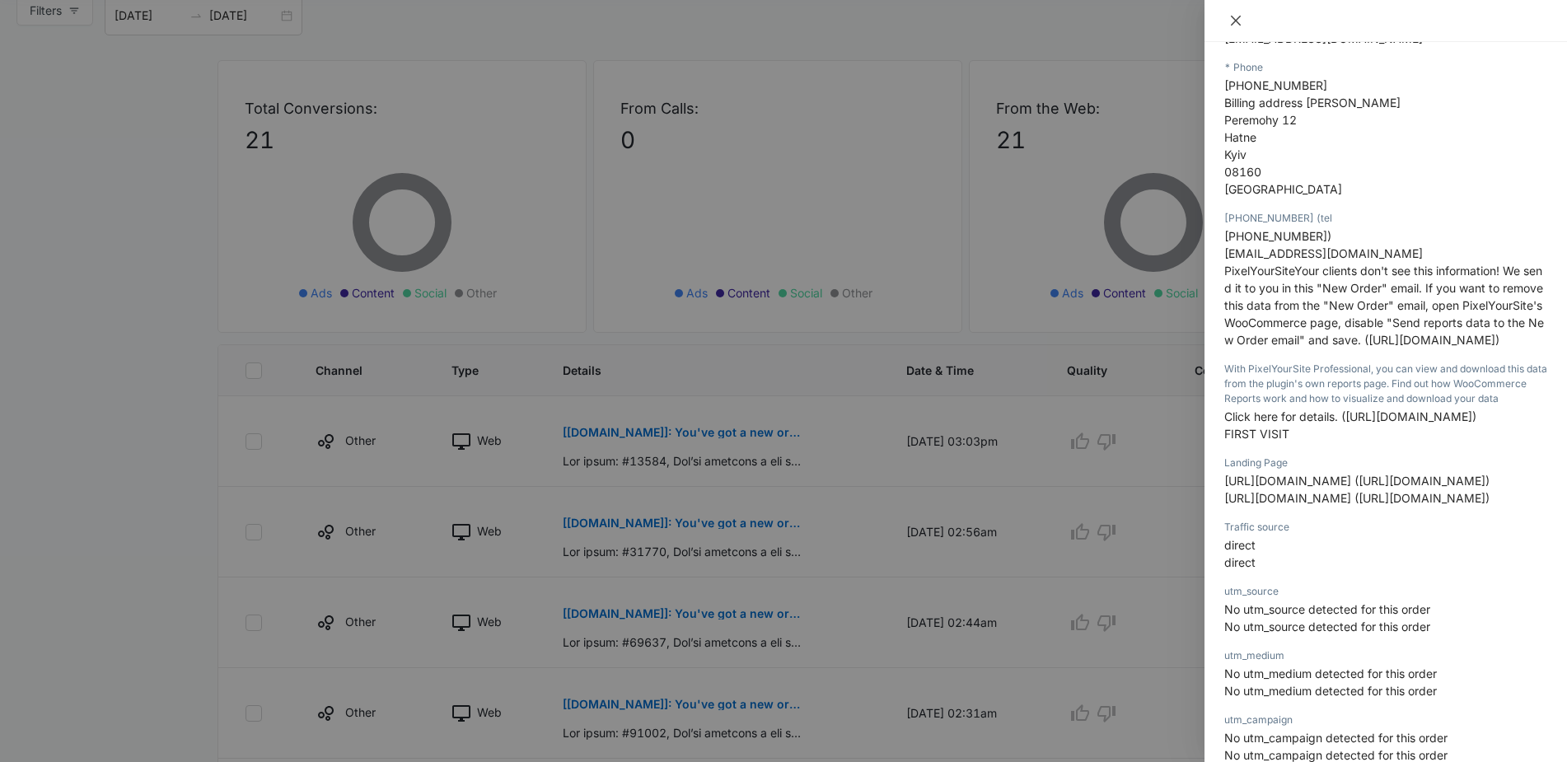
click at [1235, 21] on icon "close" at bounding box center [1236, 21] width 10 height 10
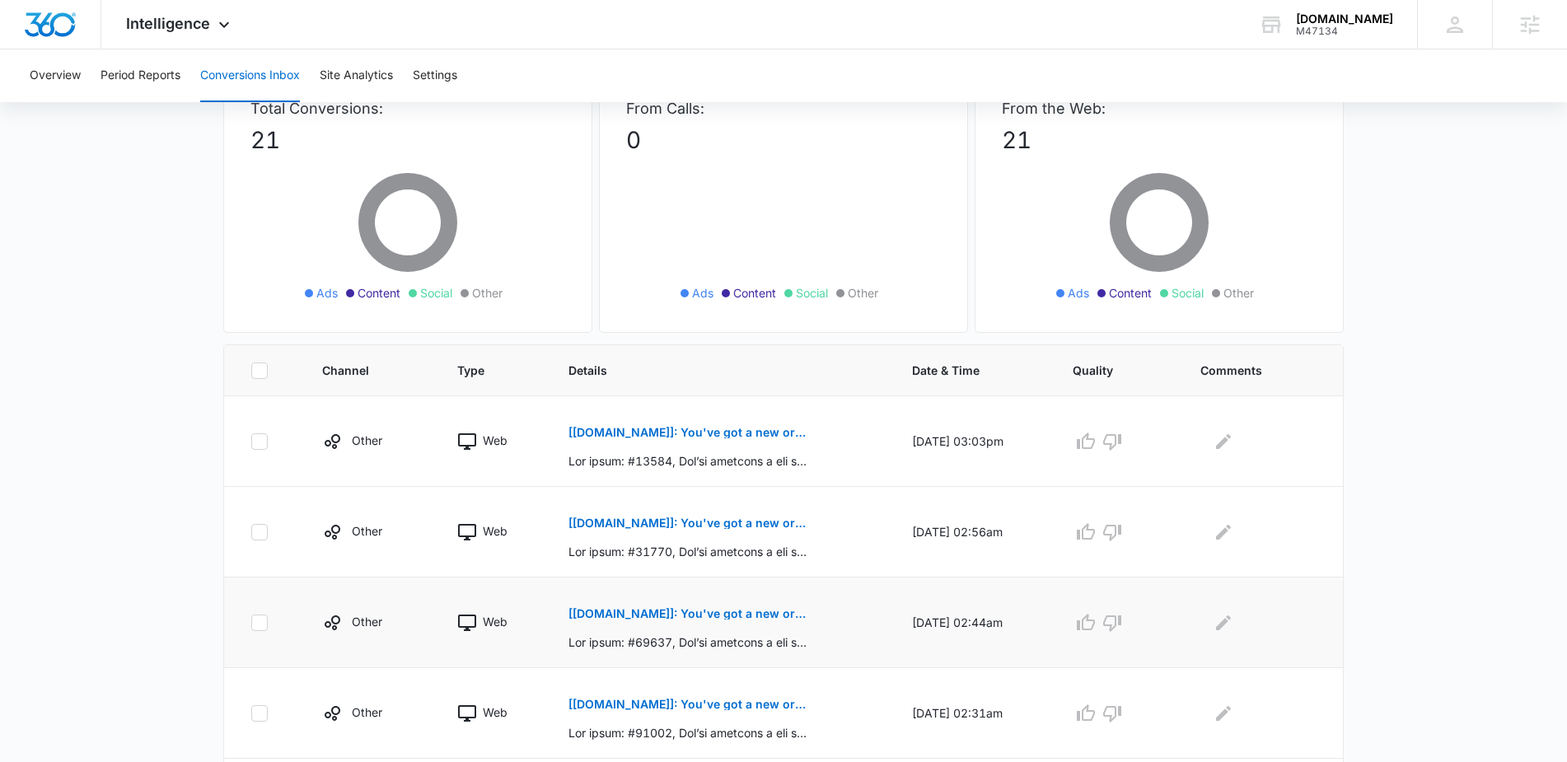
click at [700, 613] on p "[Pairfection.us]: You've got a new order: #41844" at bounding box center [688, 614] width 240 height 12
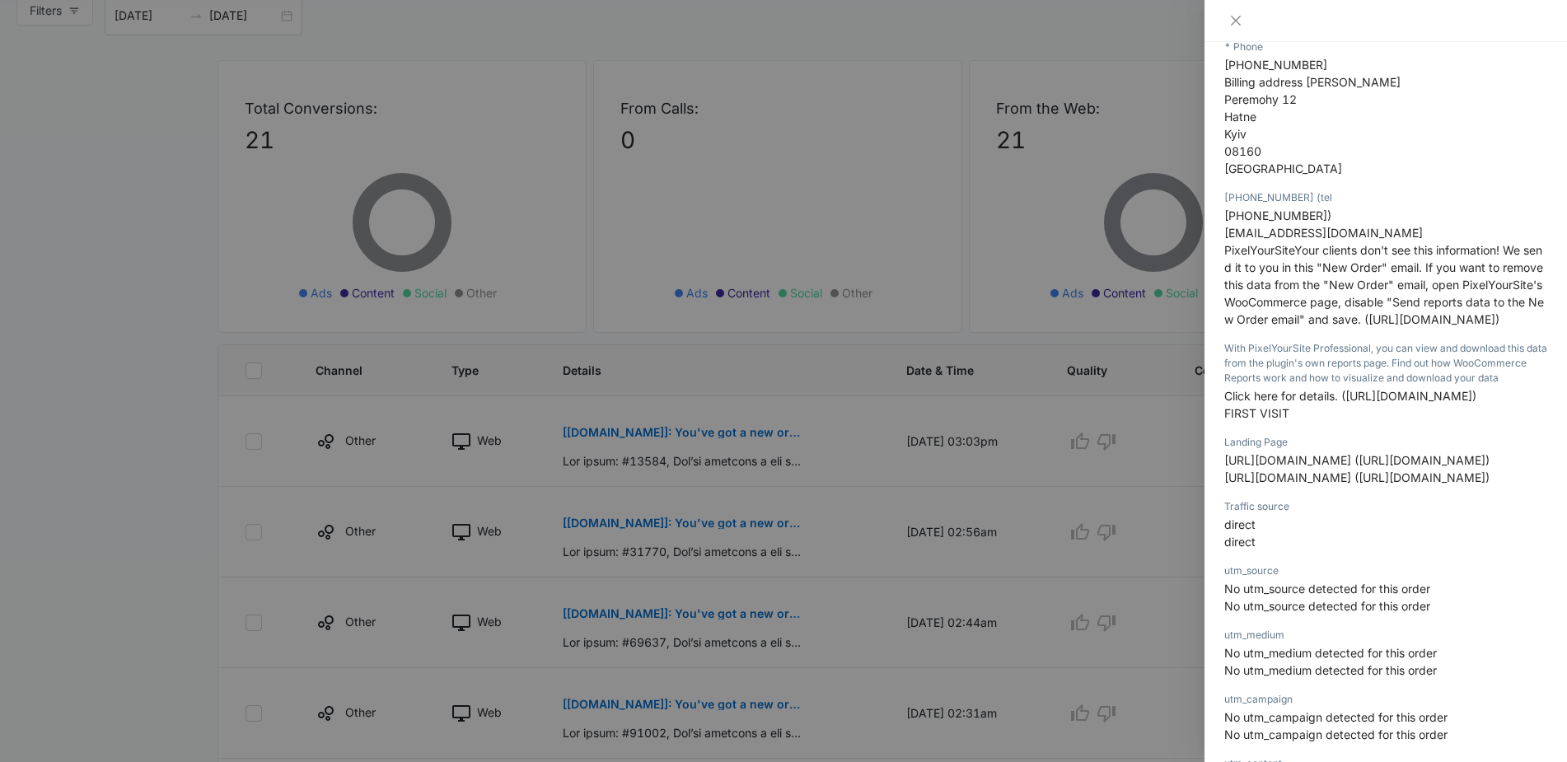
scroll to position [838, 0]
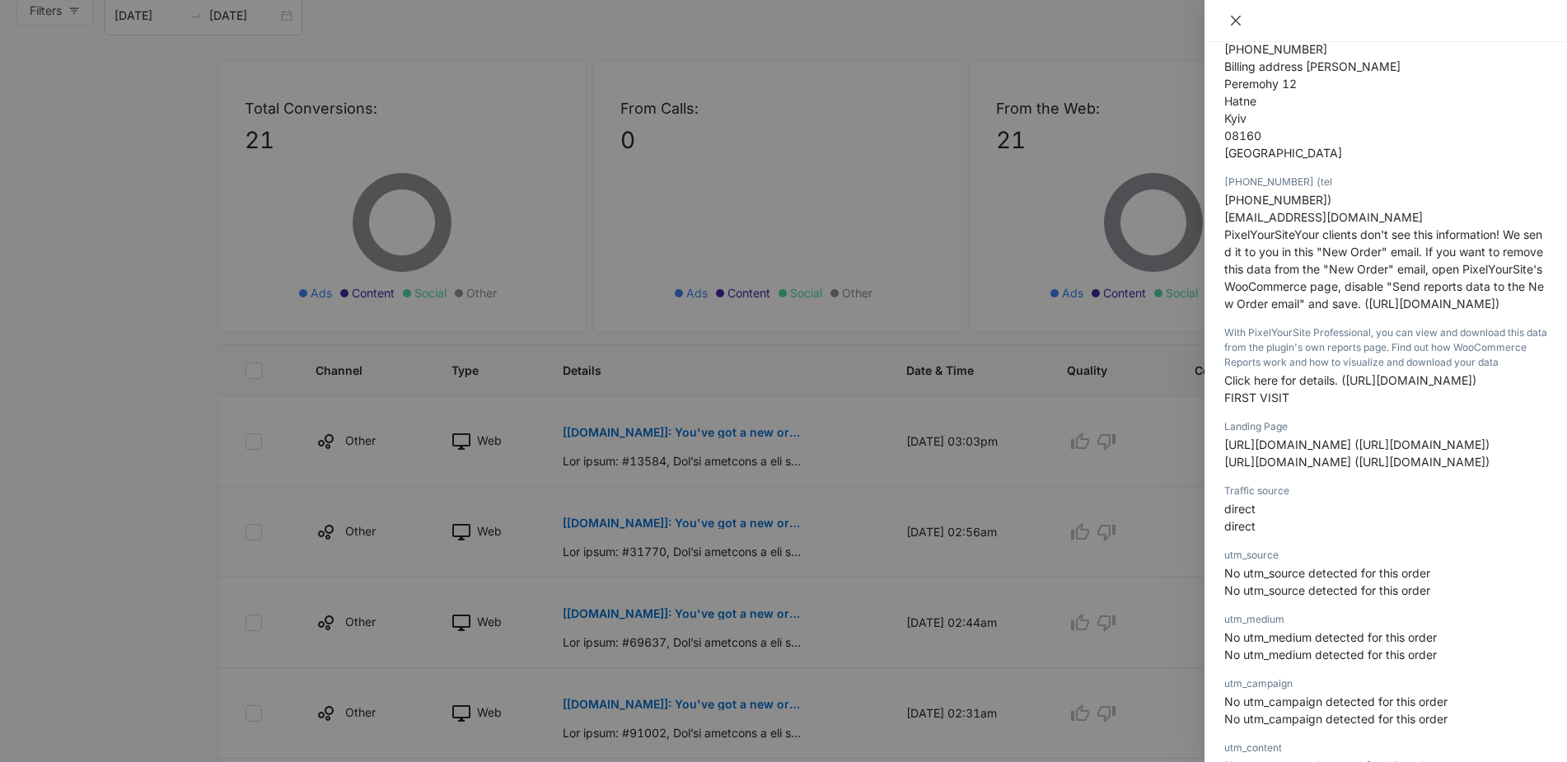
click at [1234, 23] on icon "close" at bounding box center [1235, 20] width 13 height 13
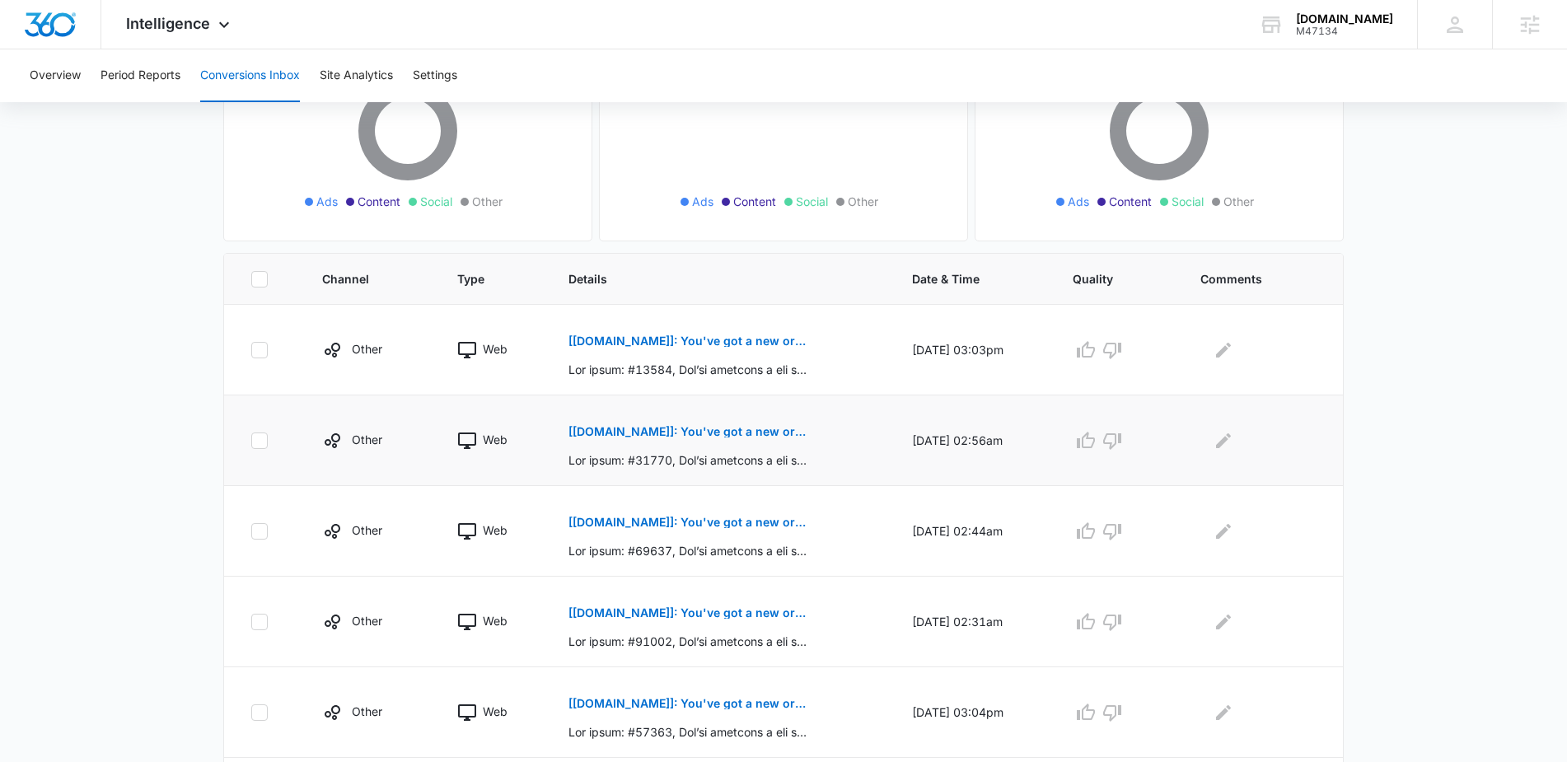
scroll to position [322, 0]
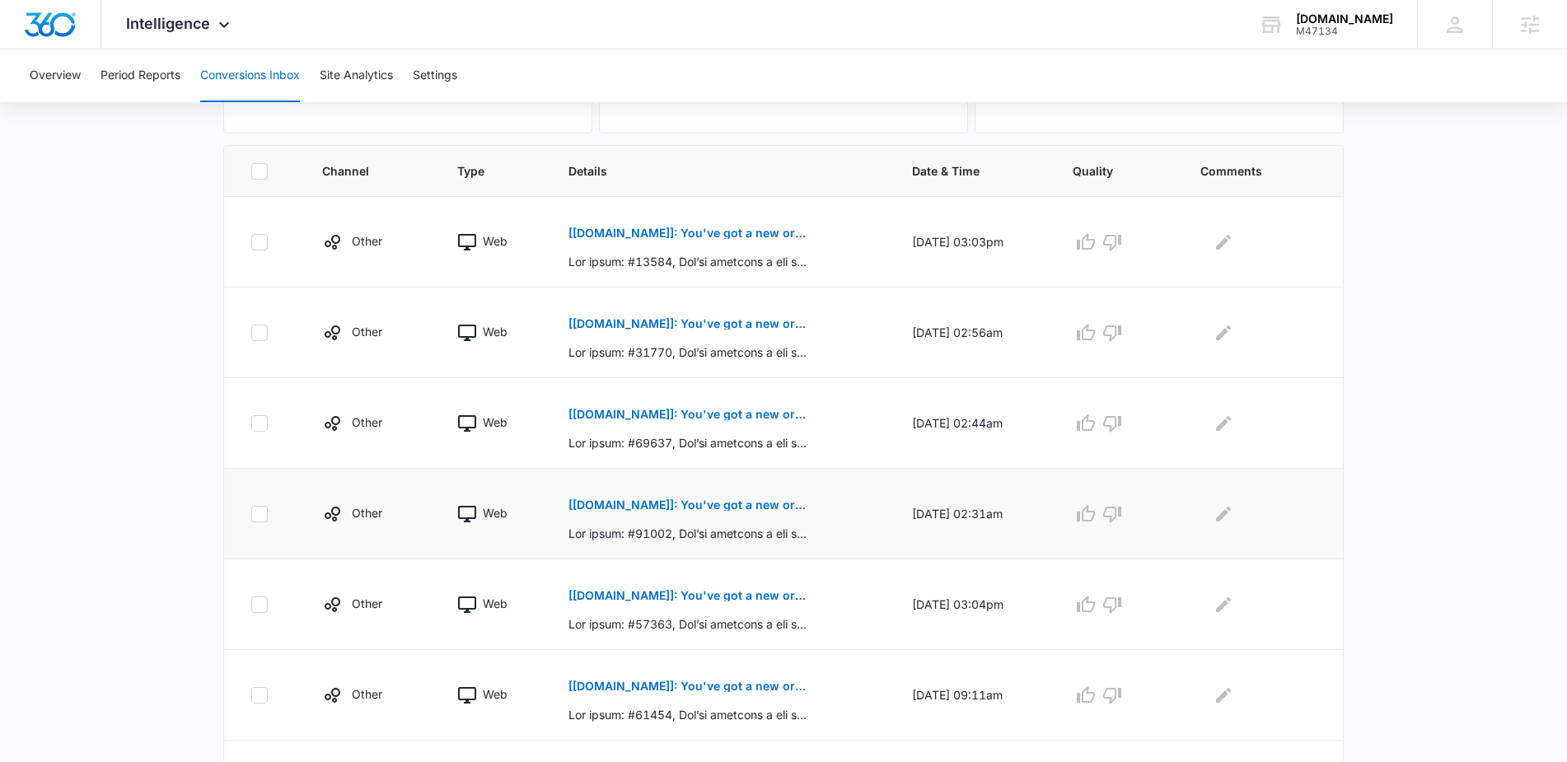
click at [708, 503] on p "[Pairfection.us]: You've got a new order: #41838" at bounding box center [688, 505] width 240 height 12
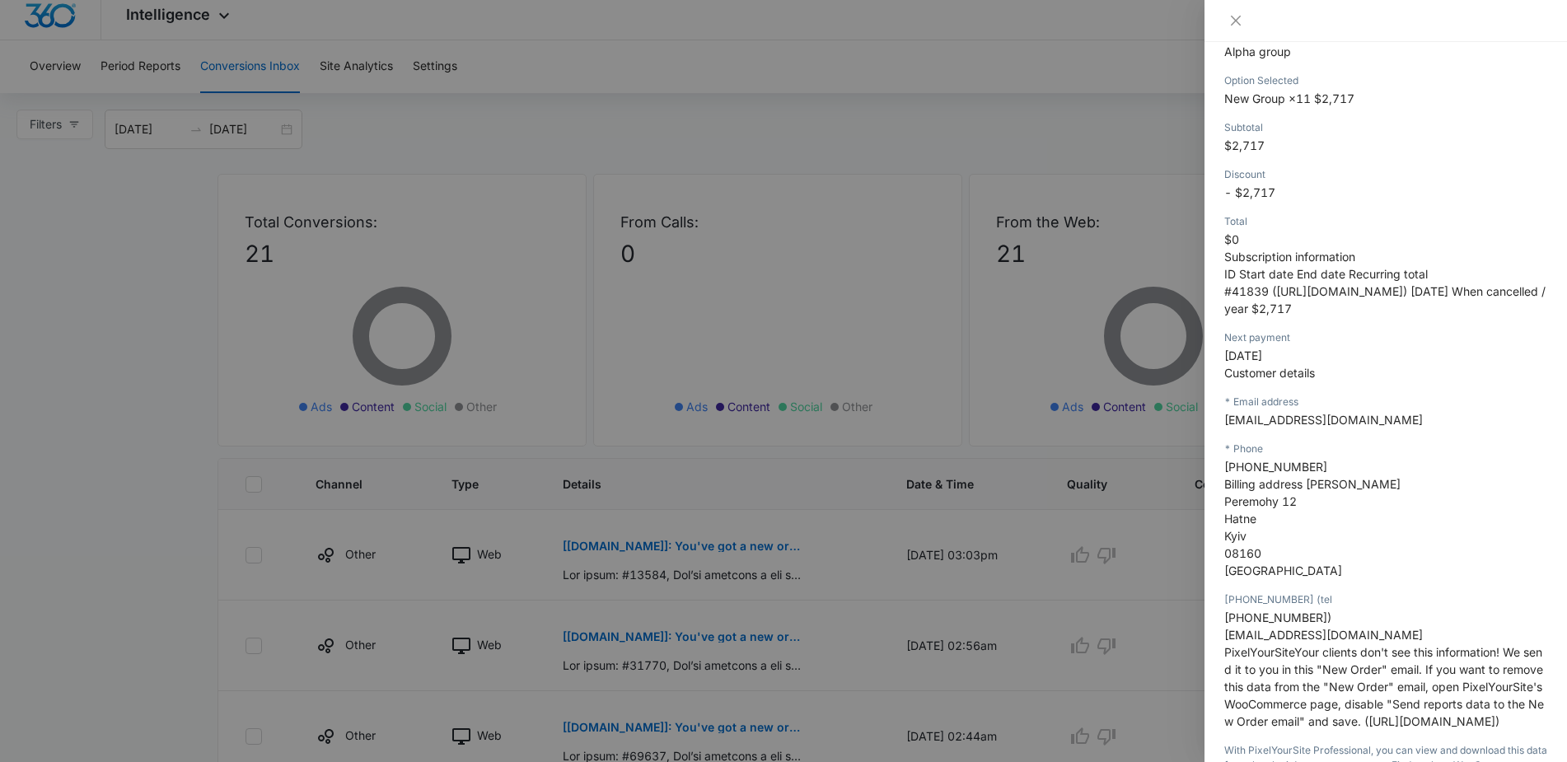
scroll to position [37, 0]
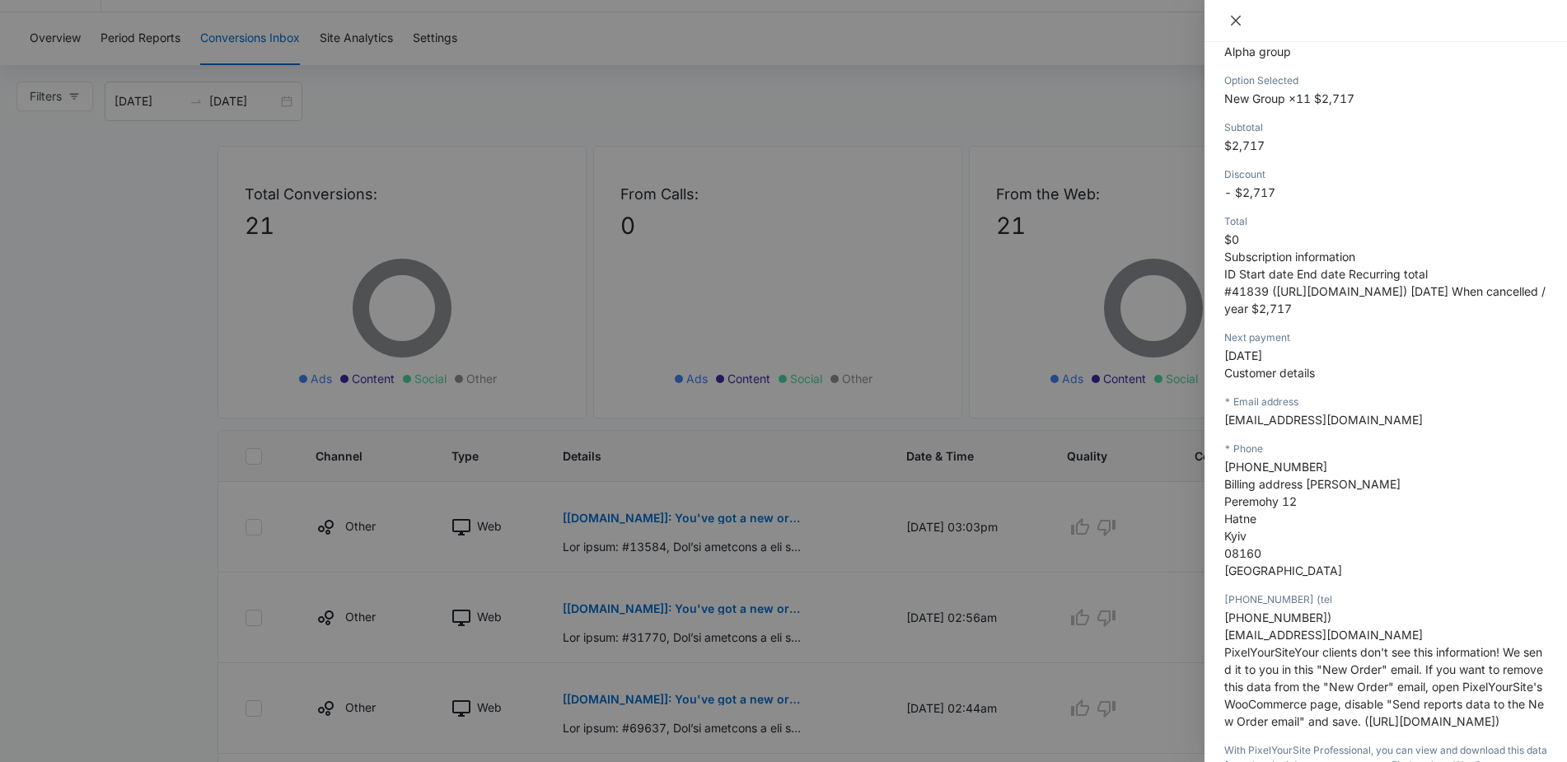
click at [1238, 21] on icon "close" at bounding box center [1235, 20] width 13 height 13
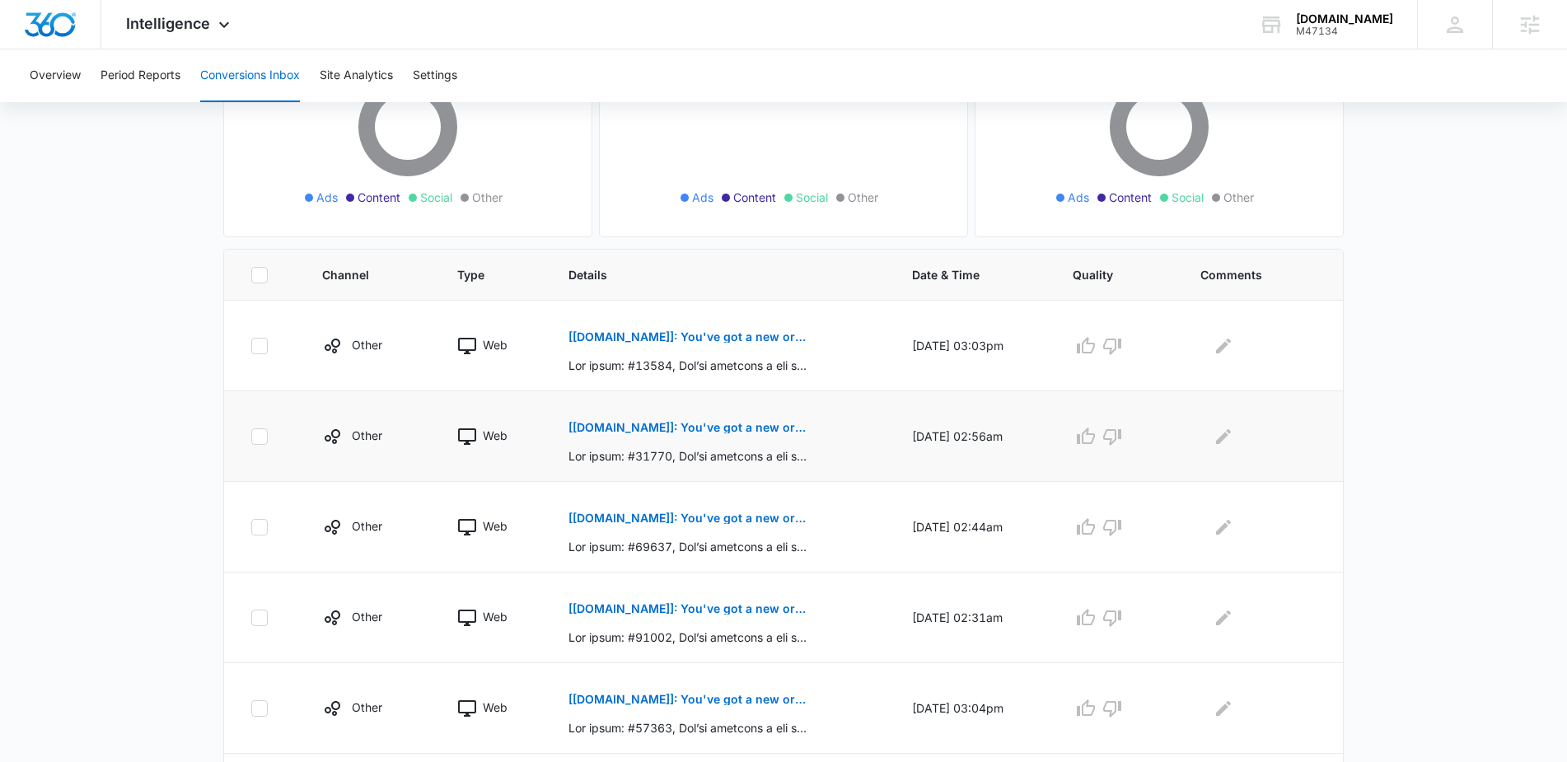
scroll to position [215, 0]
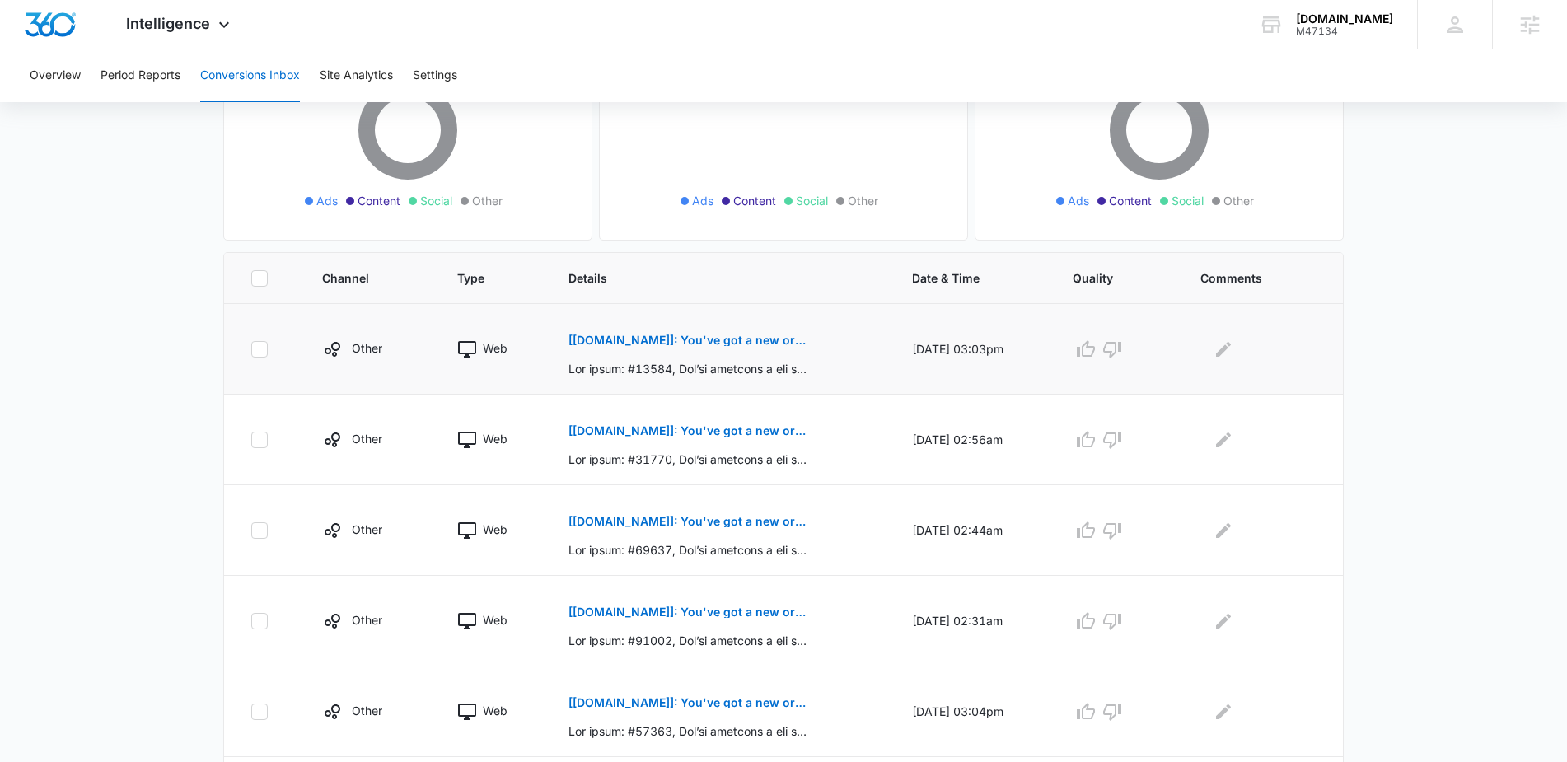
click at [701, 337] on p "[Pairfection.us]: You've got a new order: #41982" at bounding box center [688, 340] width 240 height 12
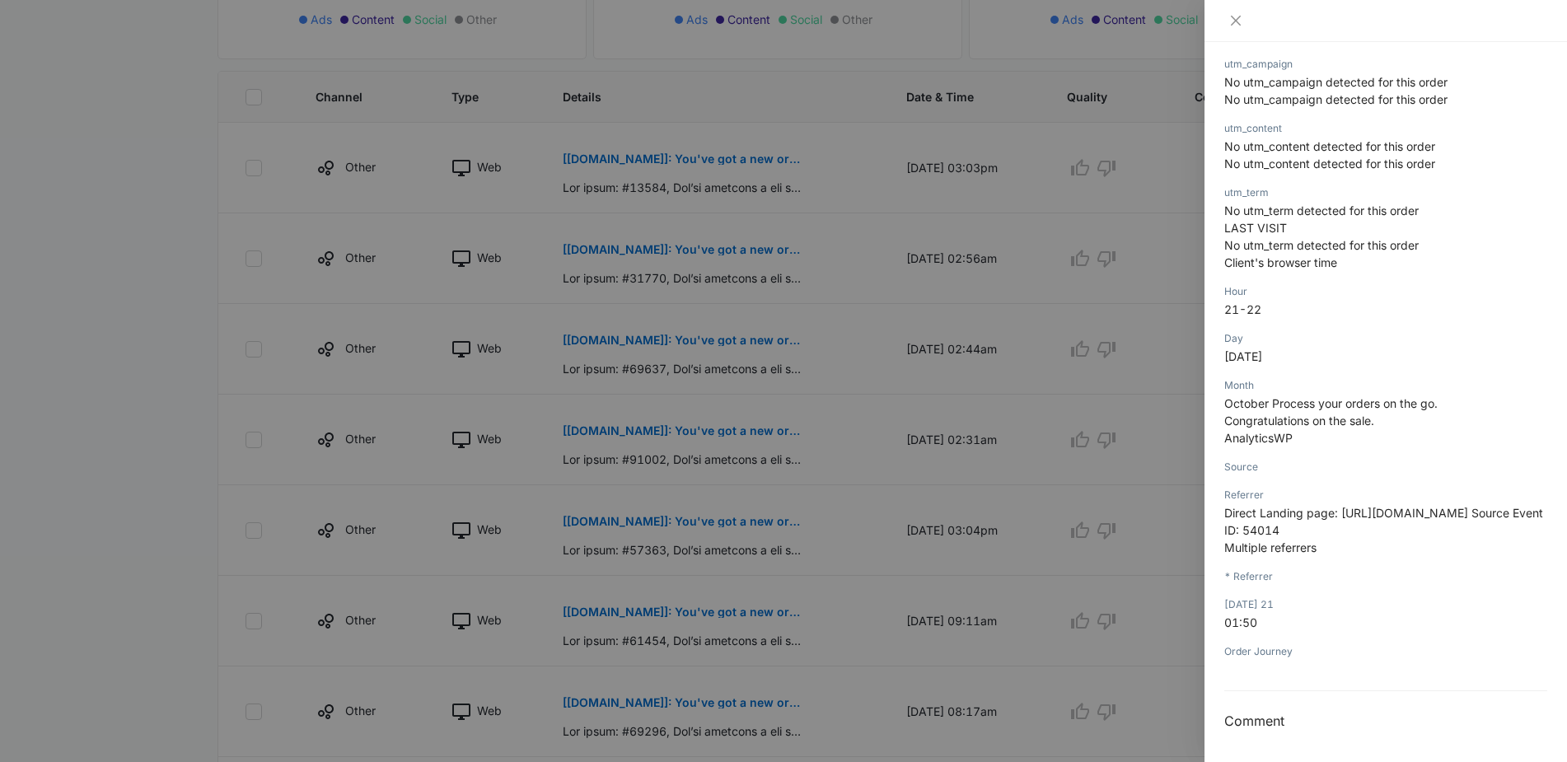
scroll to position [1837, 0]
click at [1242, 20] on button "Close" at bounding box center [1235, 20] width 23 height 15
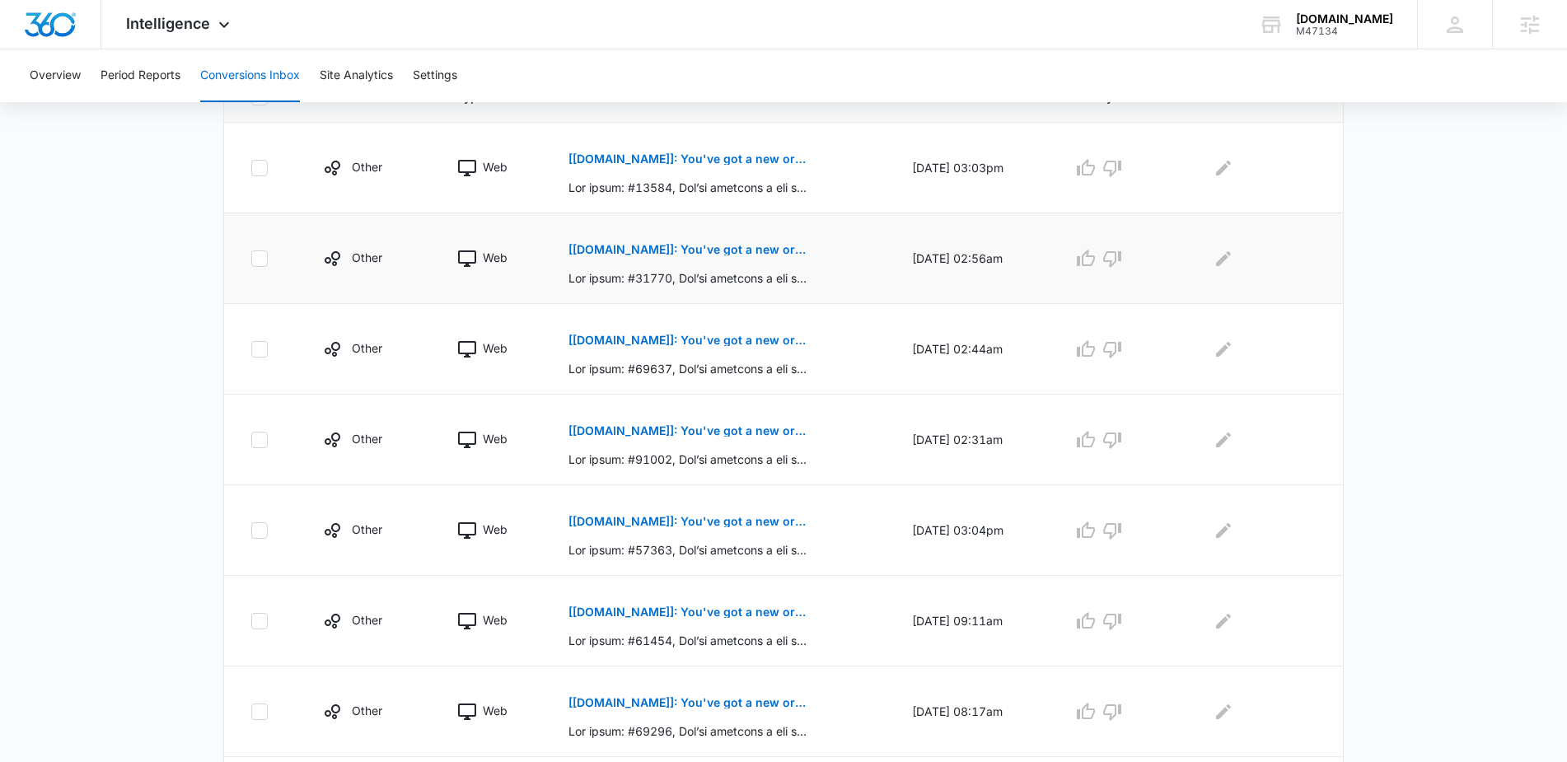
click at [704, 246] on p "[Pairfection.us]: You've got a new order: #41849" at bounding box center [688, 250] width 240 height 12
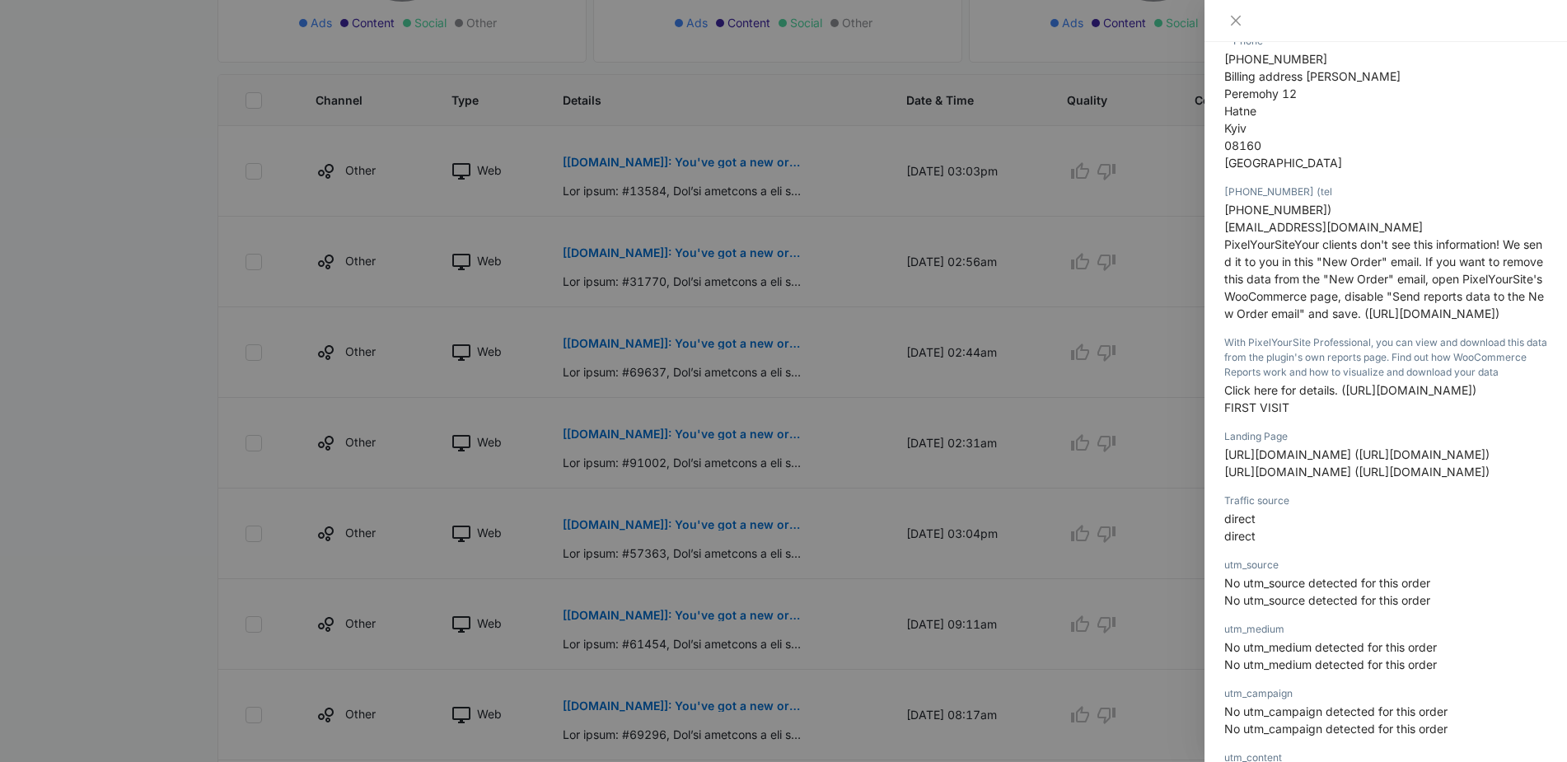
scroll to position [831, 0]
click at [1237, 21] on icon "close" at bounding box center [1236, 21] width 10 height 10
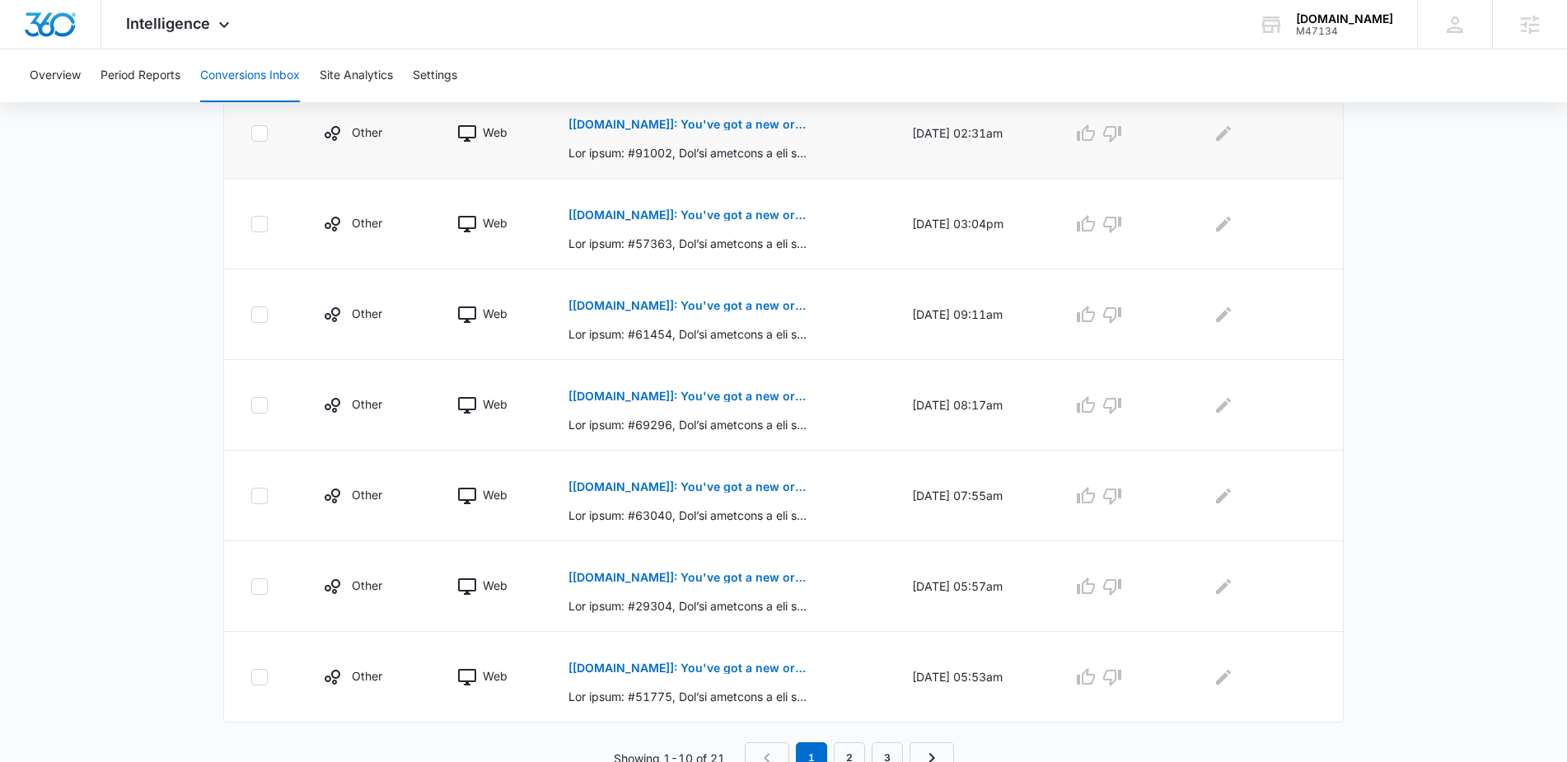
scroll to position [714, 0]
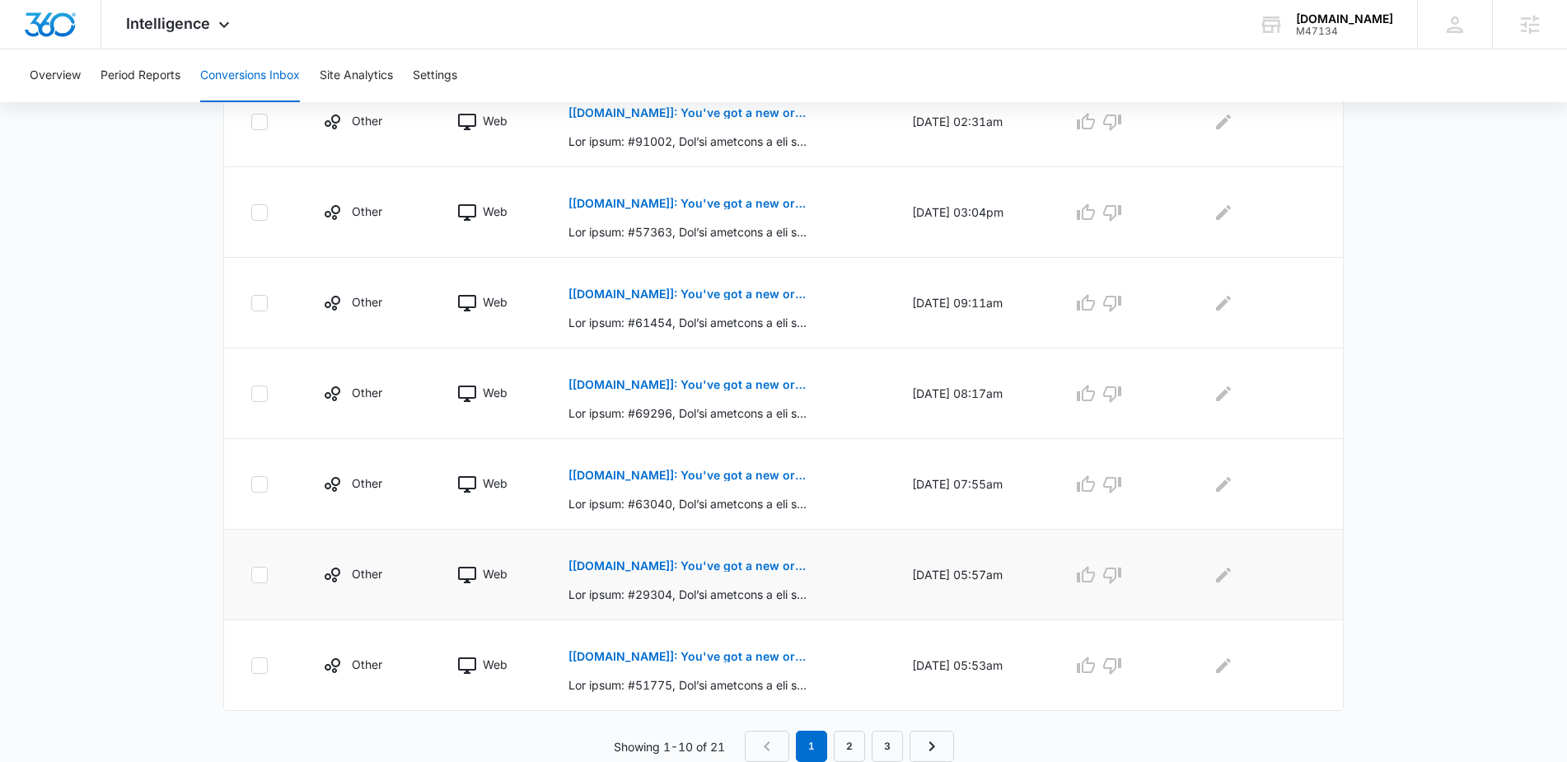
click at [676, 568] on p "[Pairfection.us]: You've got a new order: #41571" at bounding box center [688, 566] width 240 height 12
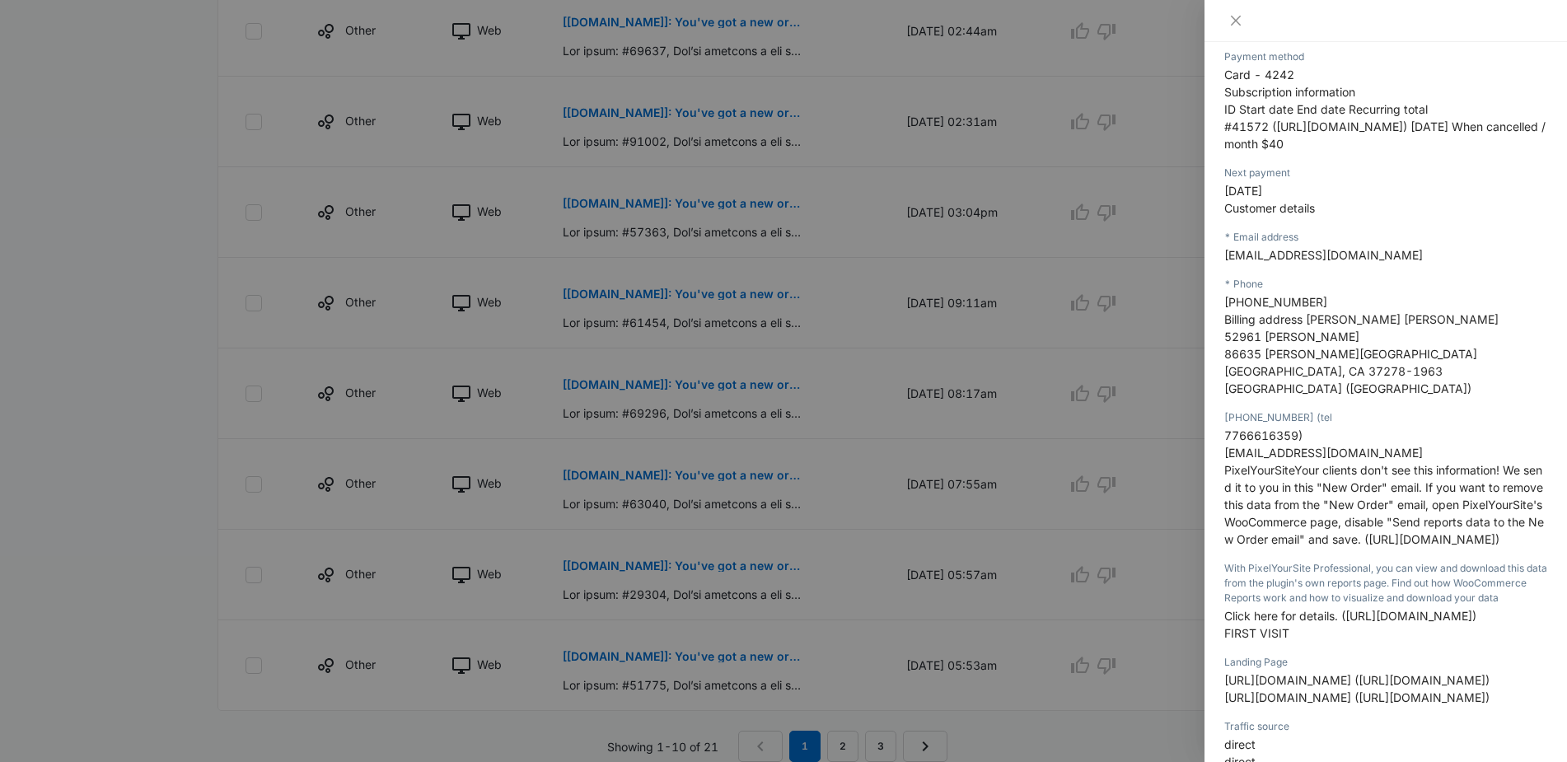
scroll to position [652, 0]
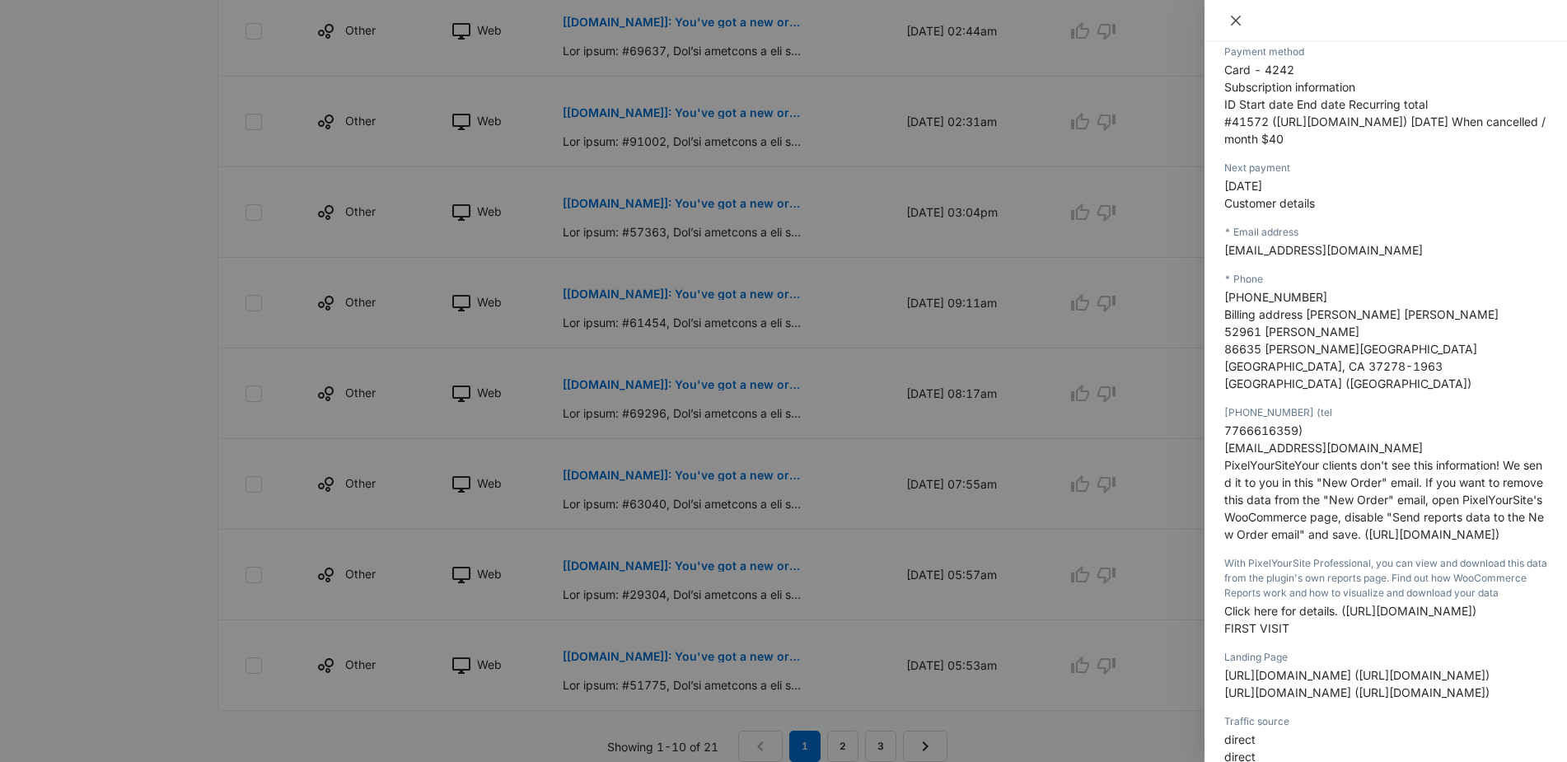
click at [1237, 22] on icon "close" at bounding box center [1236, 21] width 10 height 10
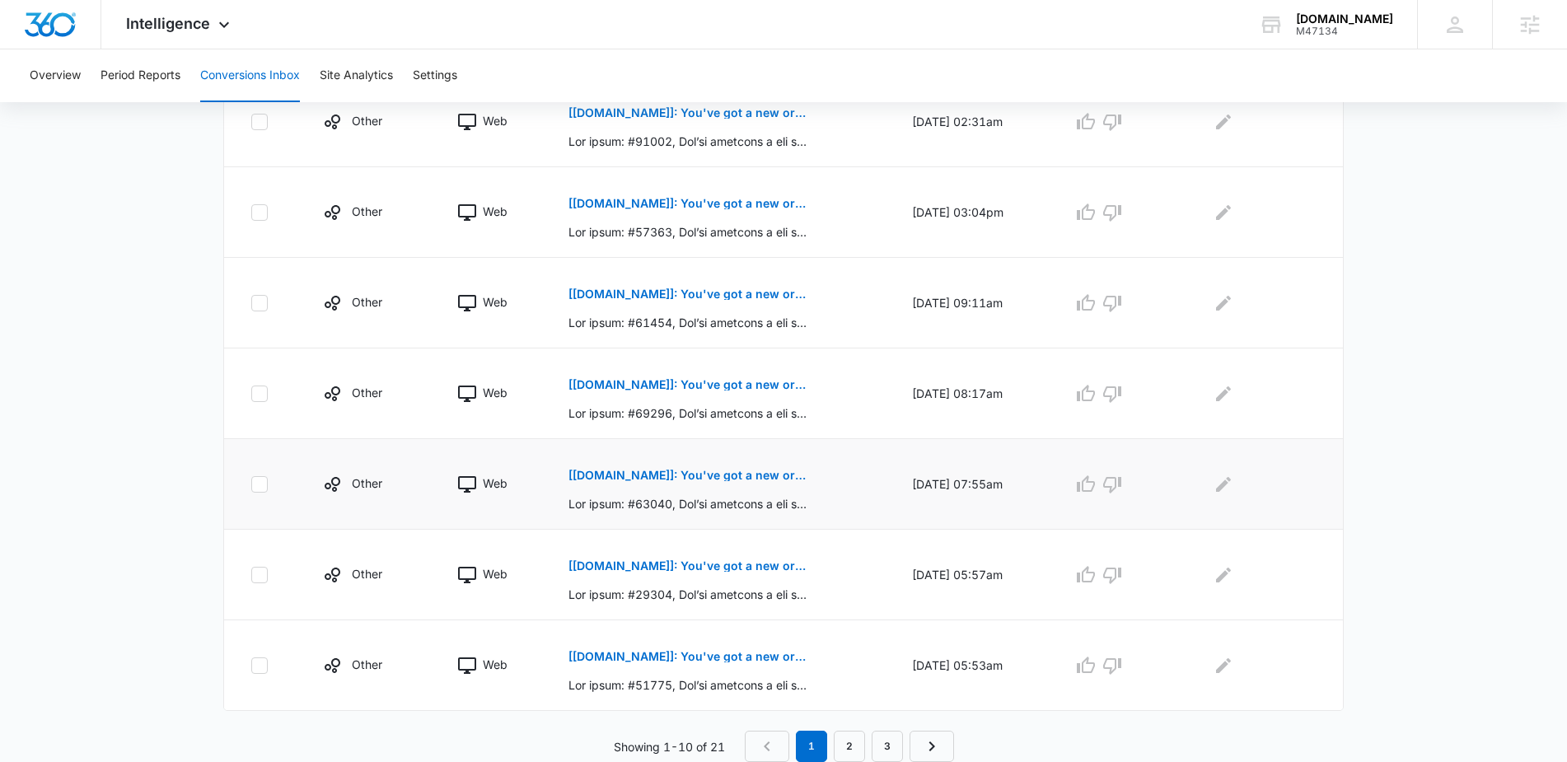
click at [735, 475] on p "[Pairfection.us]: You've got a new order: #41581" at bounding box center [688, 476] width 240 height 12
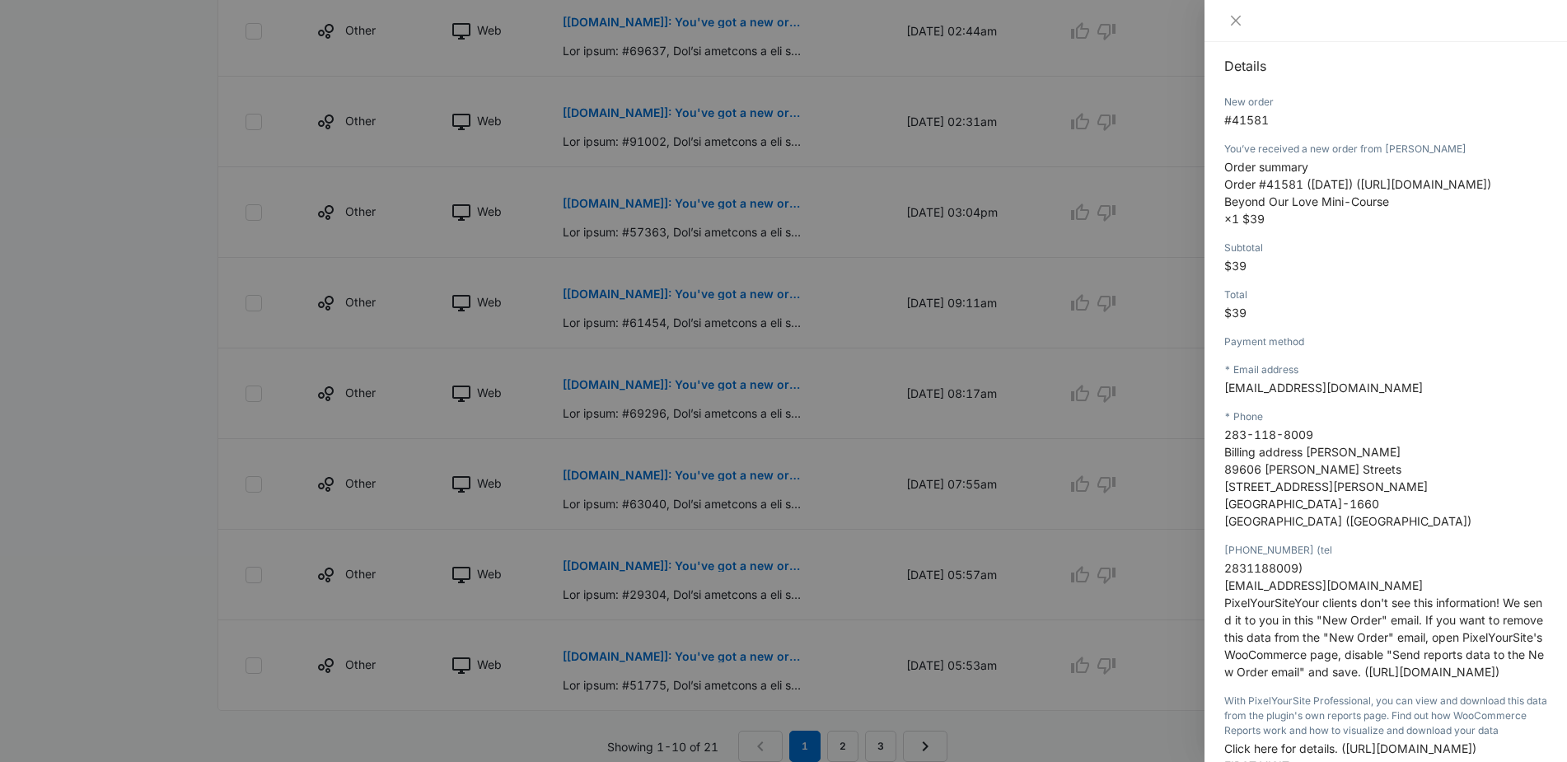
scroll to position [0, 0]
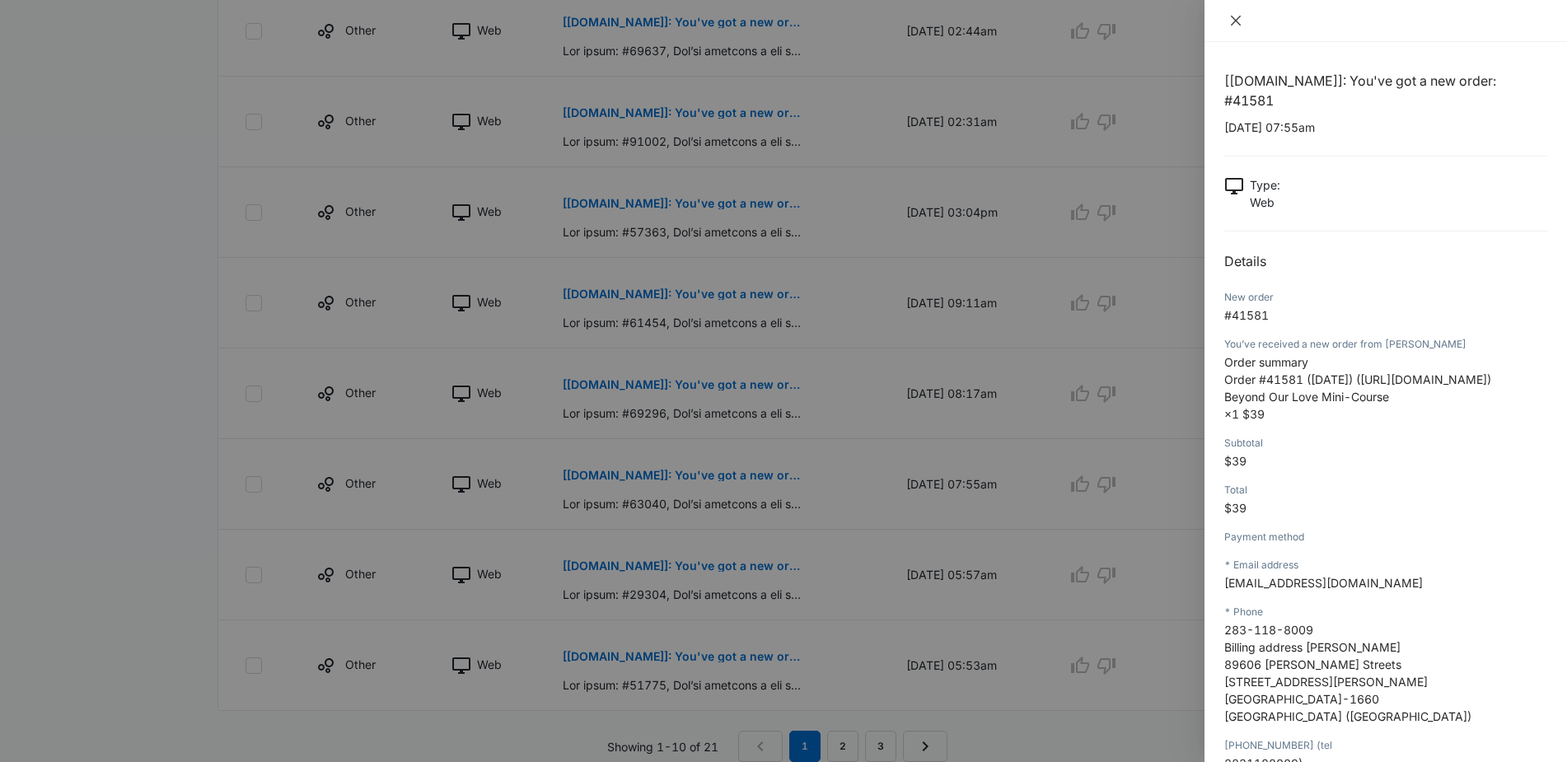
click at [1239, 14] on icon "close" at bounding box center [1235, 20] width 13 height 13
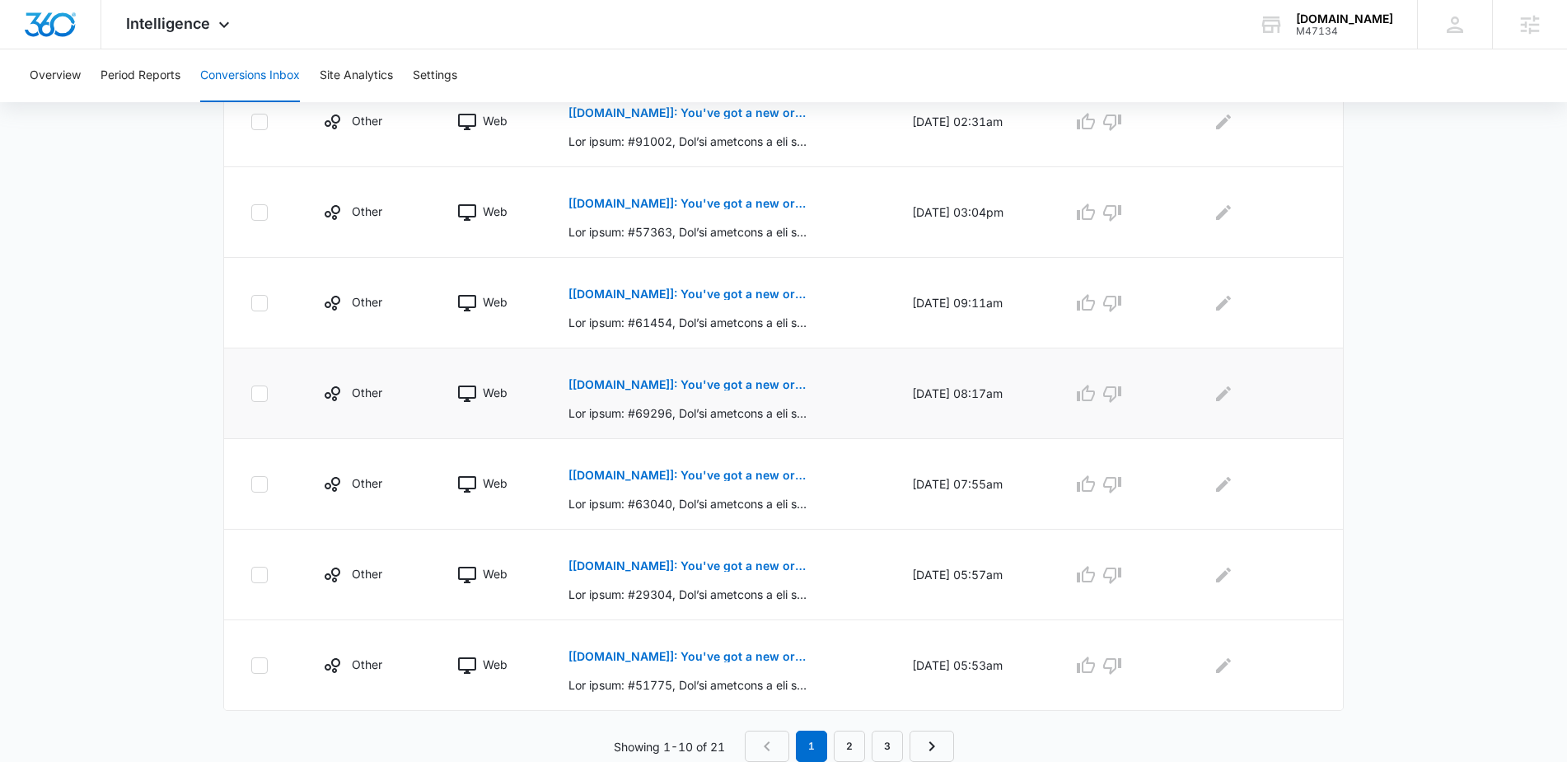
click at [680, 382] on p "[Pairfection.us]: You've got a new order: #41588" at bounding box center [688, 385] width 240 height 12
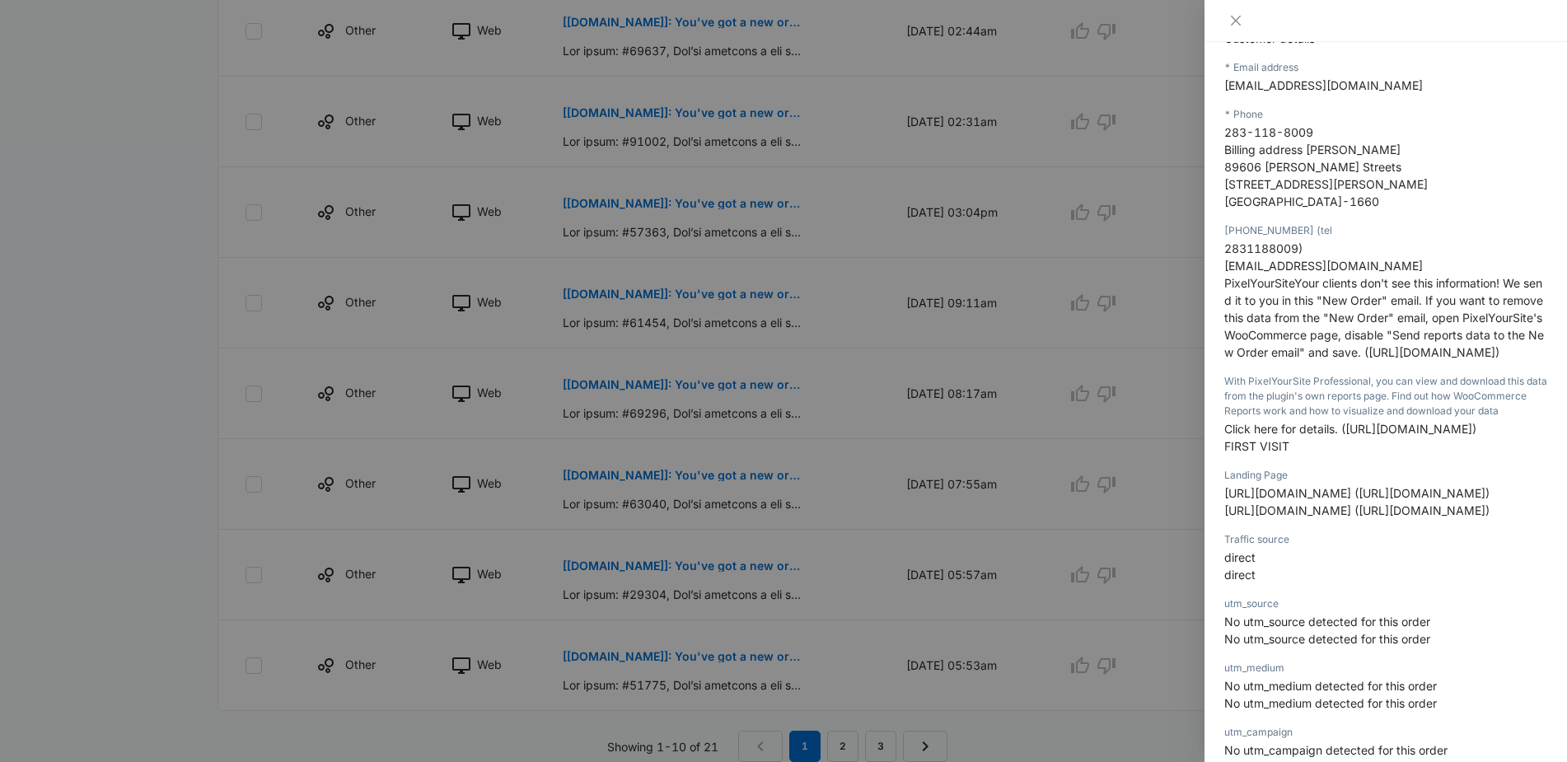
scroll to position [830, 0]
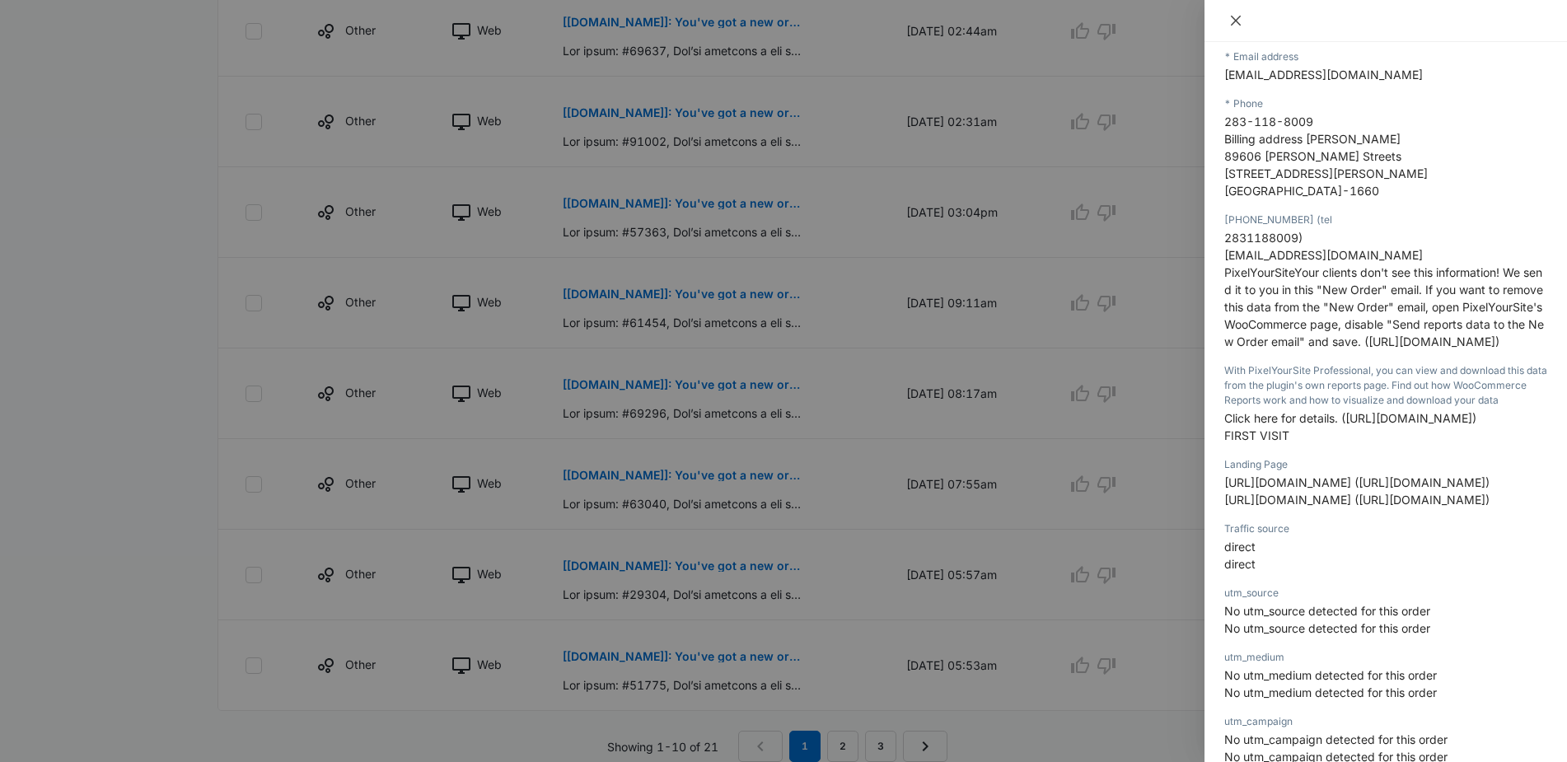
click at [1233, 23] on icon "close" at bounding box center [1235, 20] width 13 height 13
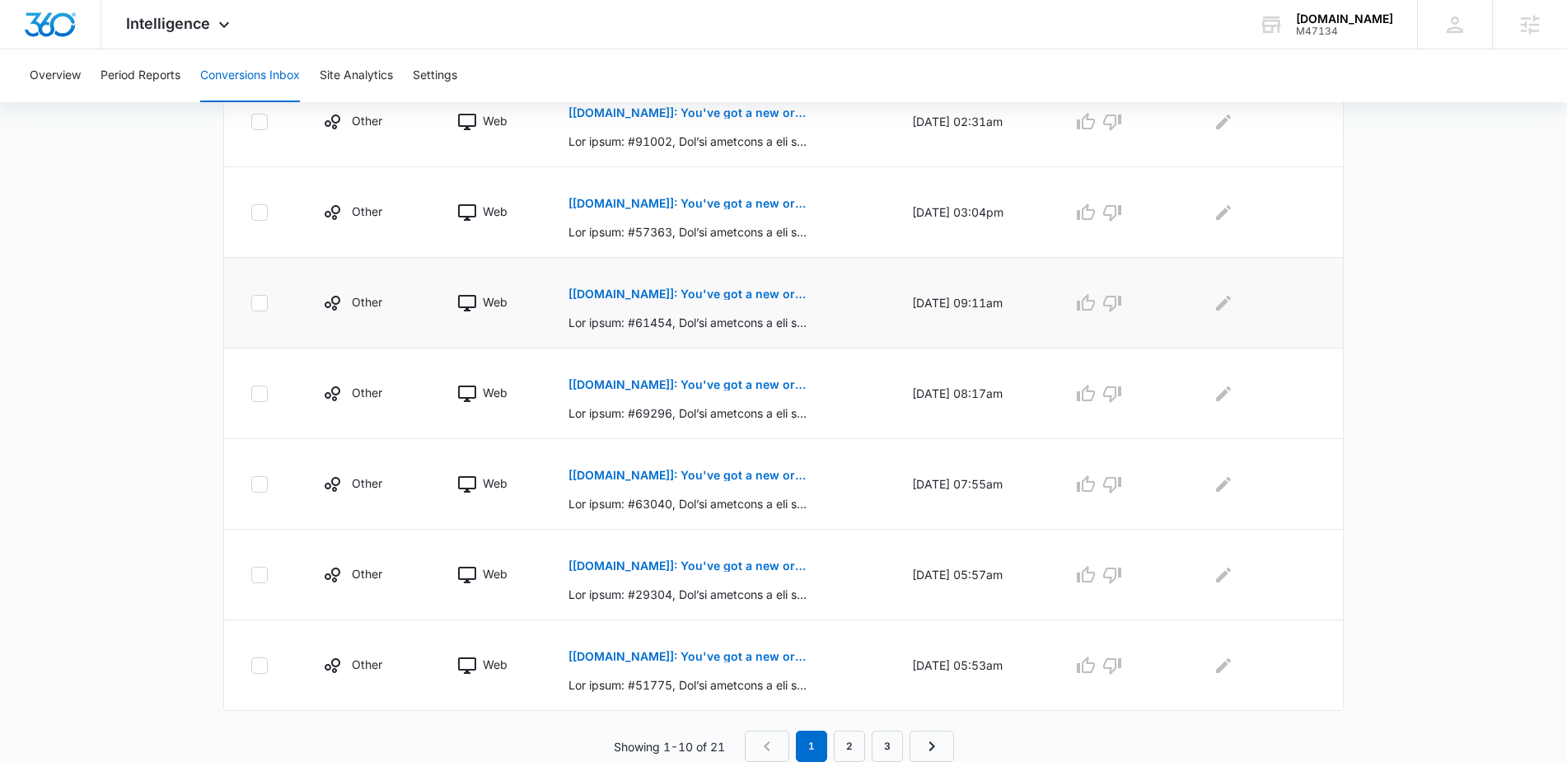
click at [699, 297] on p "[Pairfection.us]: You've got a new order: #41591" at bounding box center [688, 294] width 240 height 12
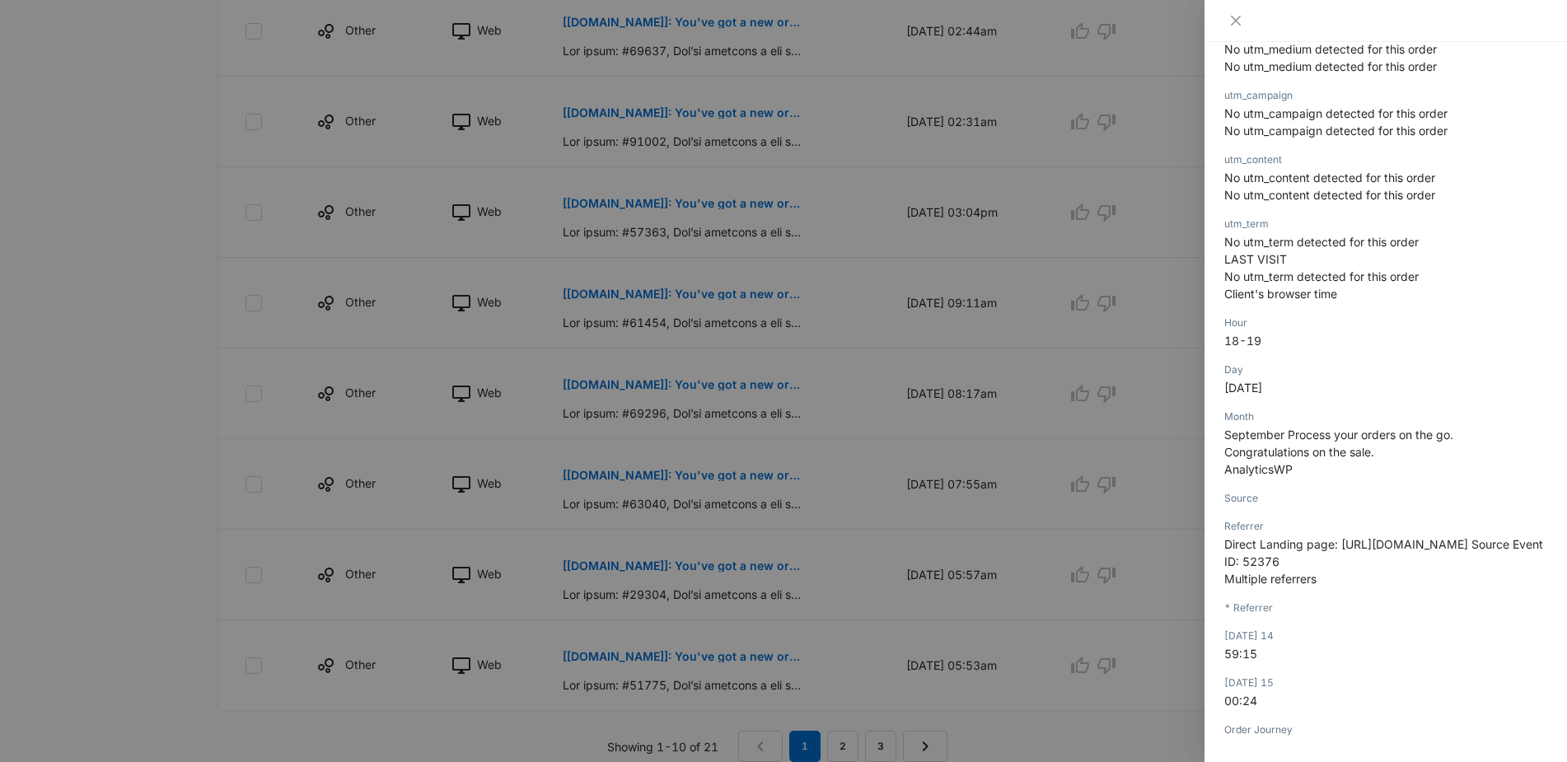
scroll to position [1405, 0]
click at [1230, 20] on icon "close" at bounding box center [1235, 20] width 13 height 13
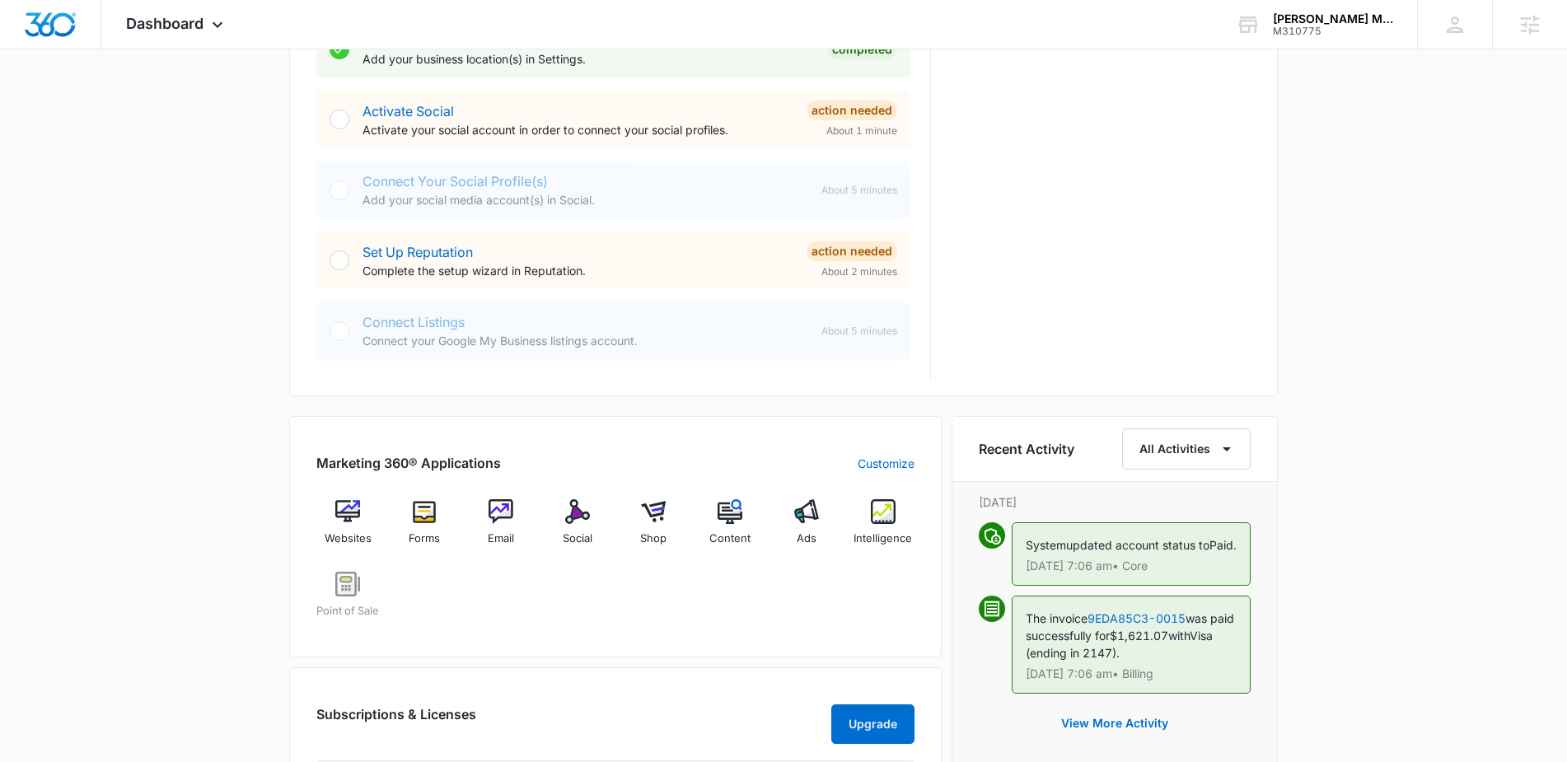
scroll to position [672, 0]
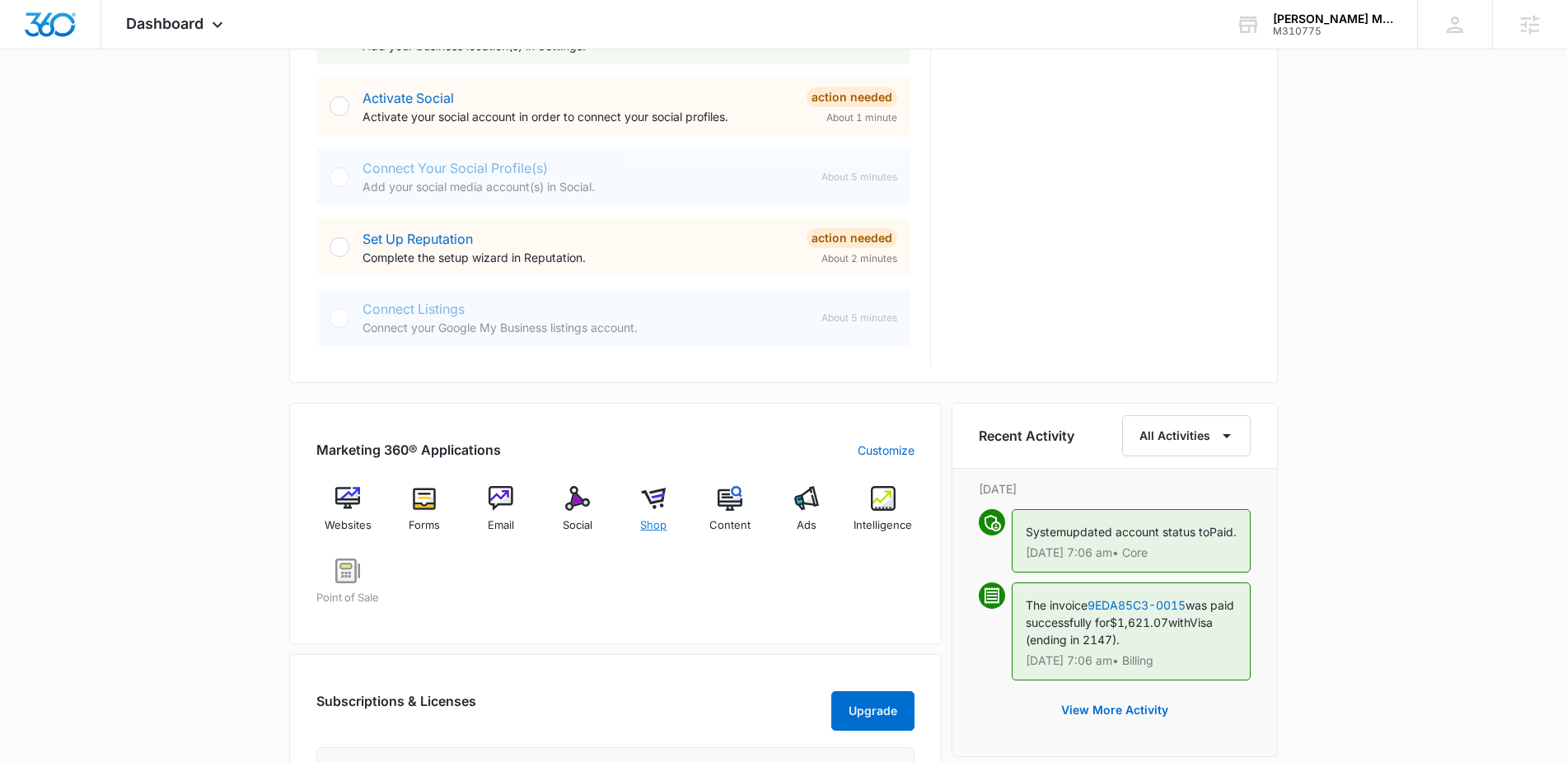
click at [657, 503] on img at bounding box center [653, 498] width 25 height 25
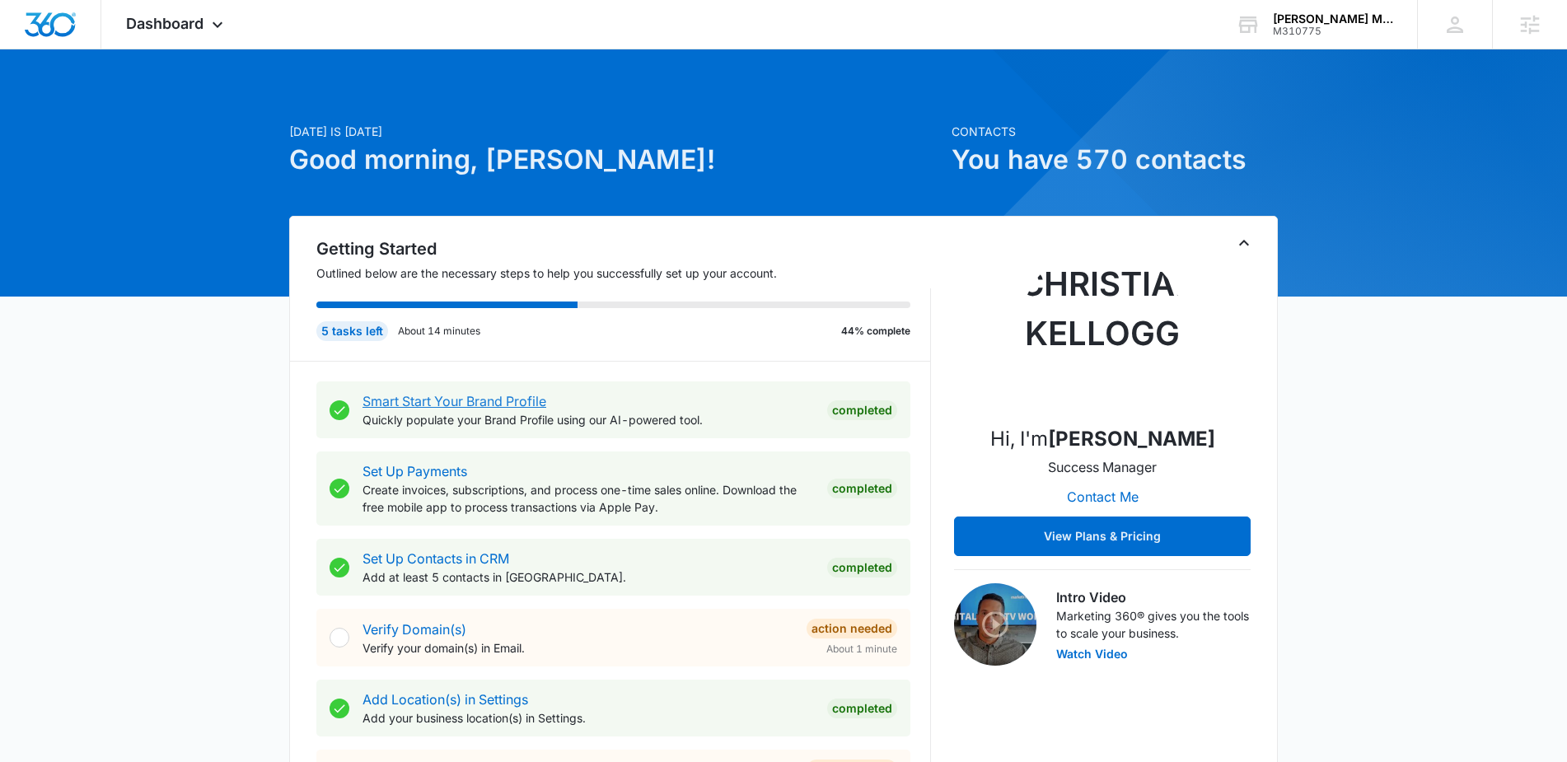
click at [494, 400] on link "Smart Start Your Brand Profile" at bounding box center [454, 401] width 184 height 16
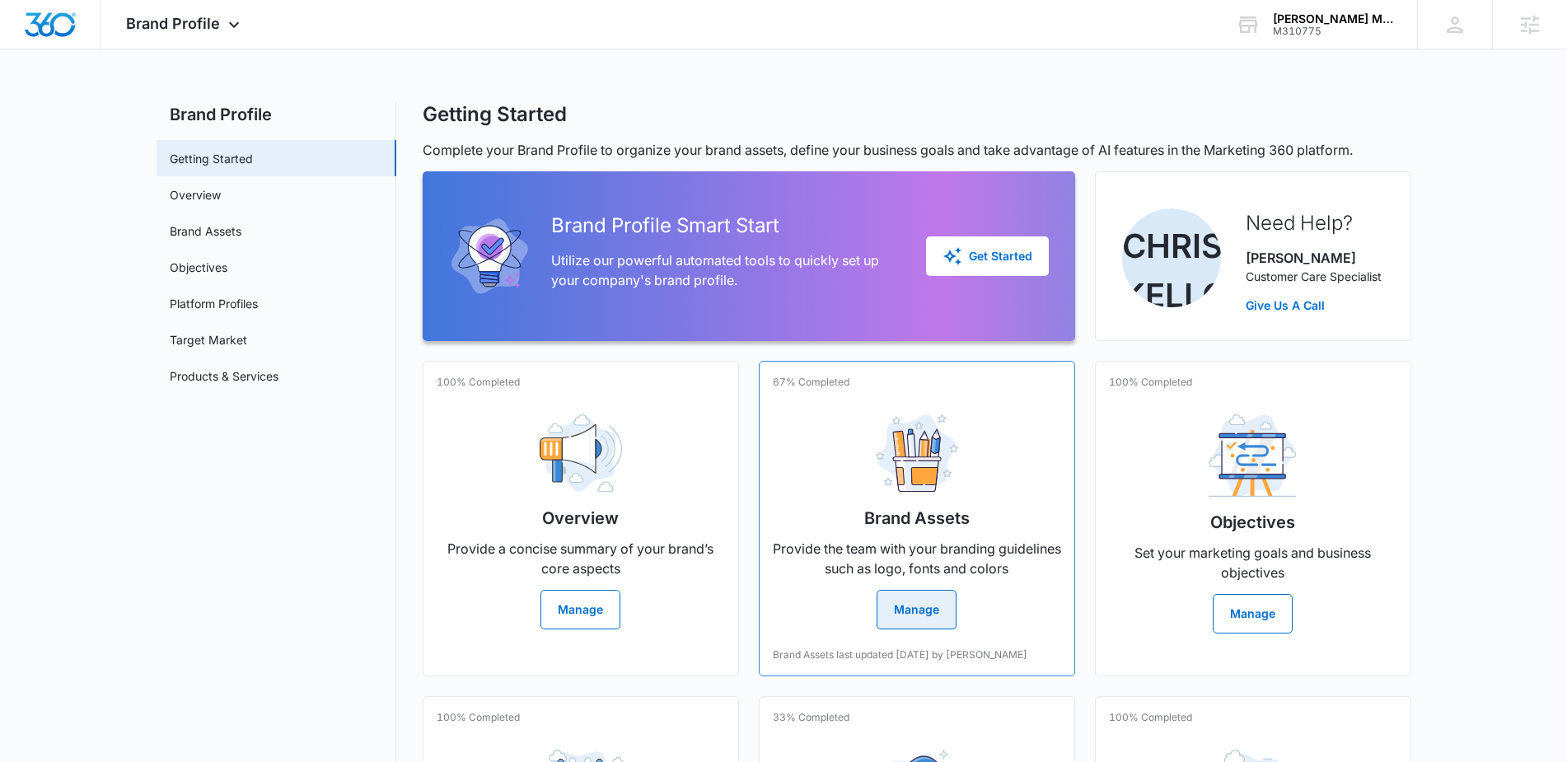
click at [925, 615] on button "Manage" at bounding box center [917, 610] width 80 height 40
